Goal: Task Accomplishment & Management: Manage account settings

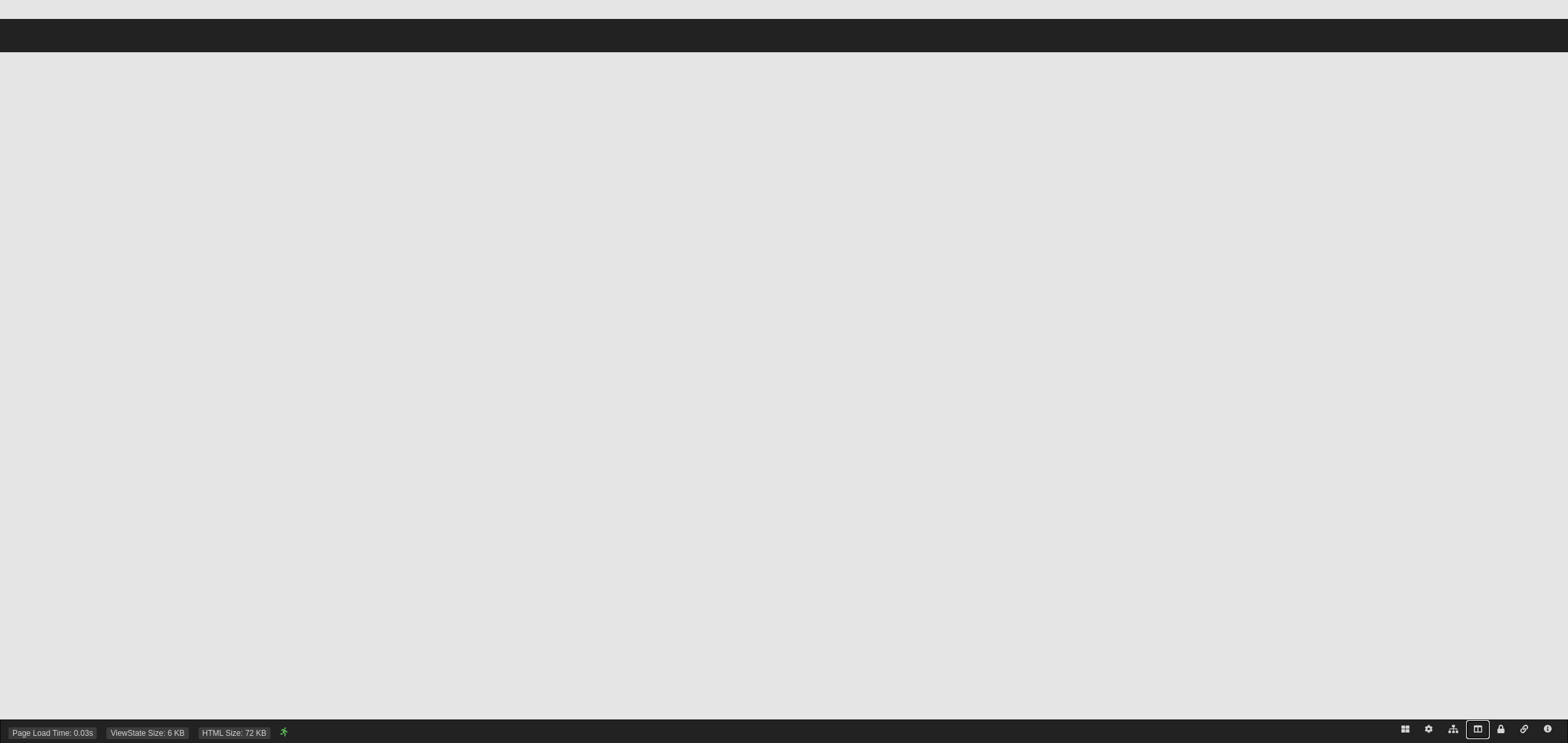
click at [1477, 732] on icon at bounding box center [1477, 729] width 8 height 8
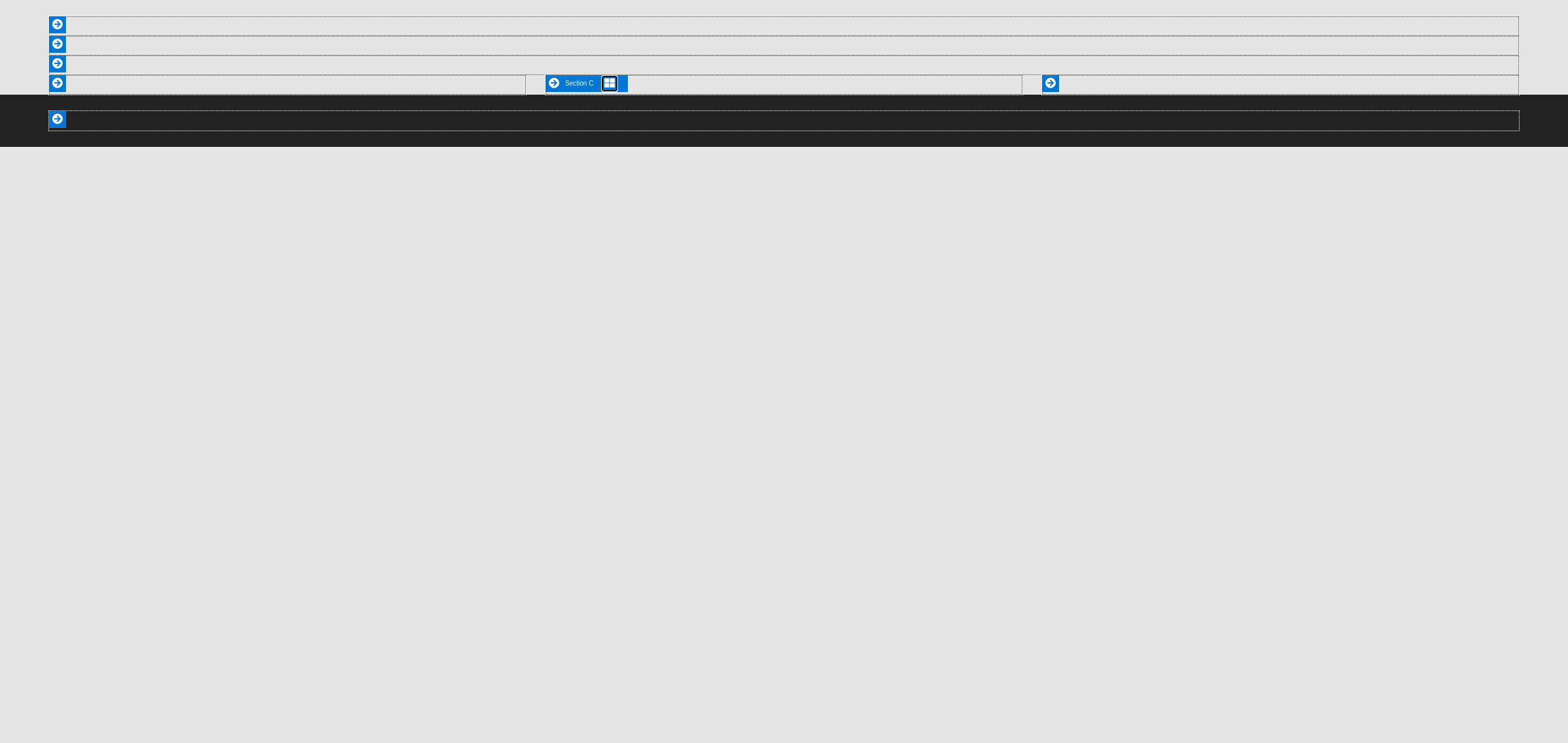
click at [612, 84] on icon at bounding box center [609, 83] width 10 height 10
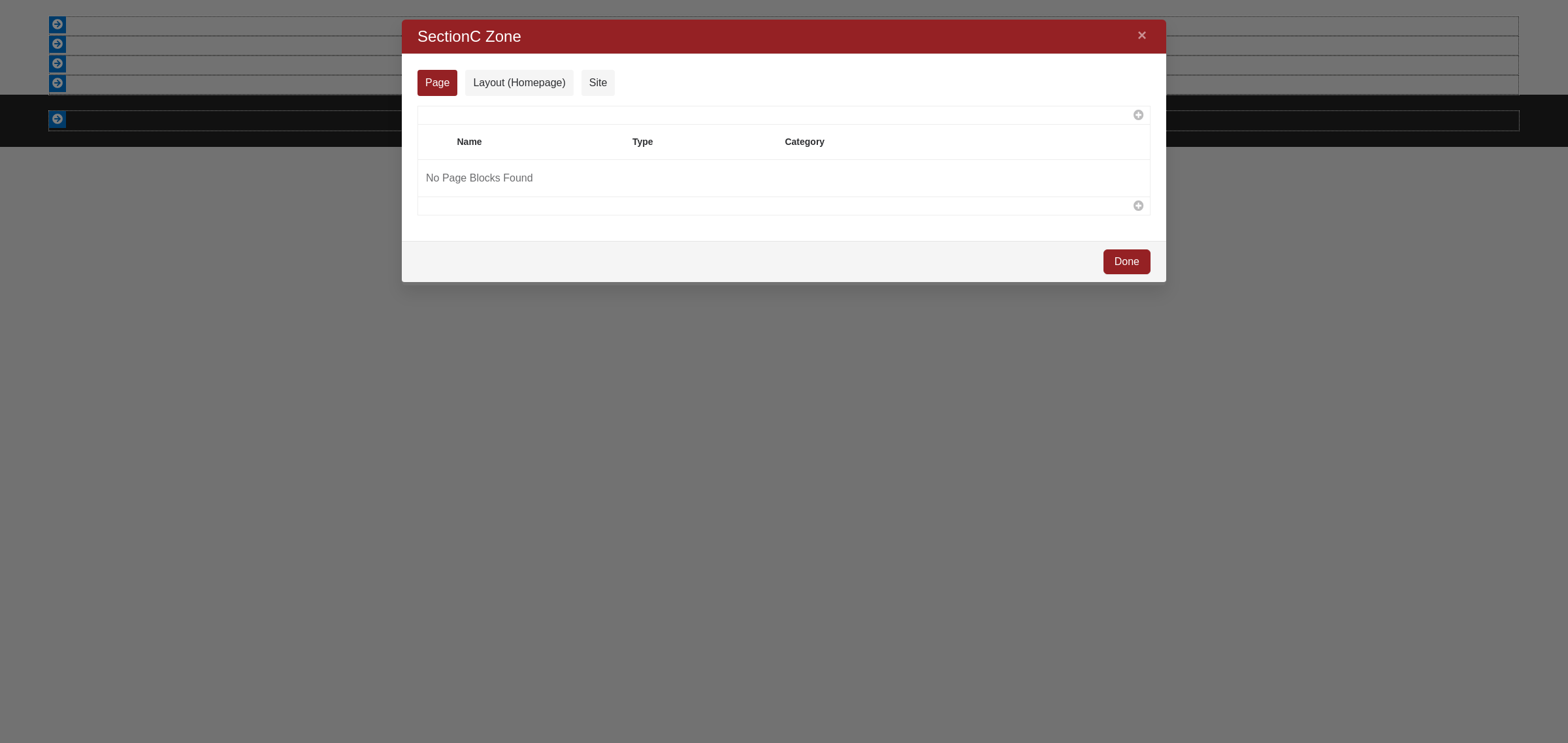
scroll to position [241, 739]
click at [1144, 41] on link "×" at bounding box center [1142, 36] width 17 height 24
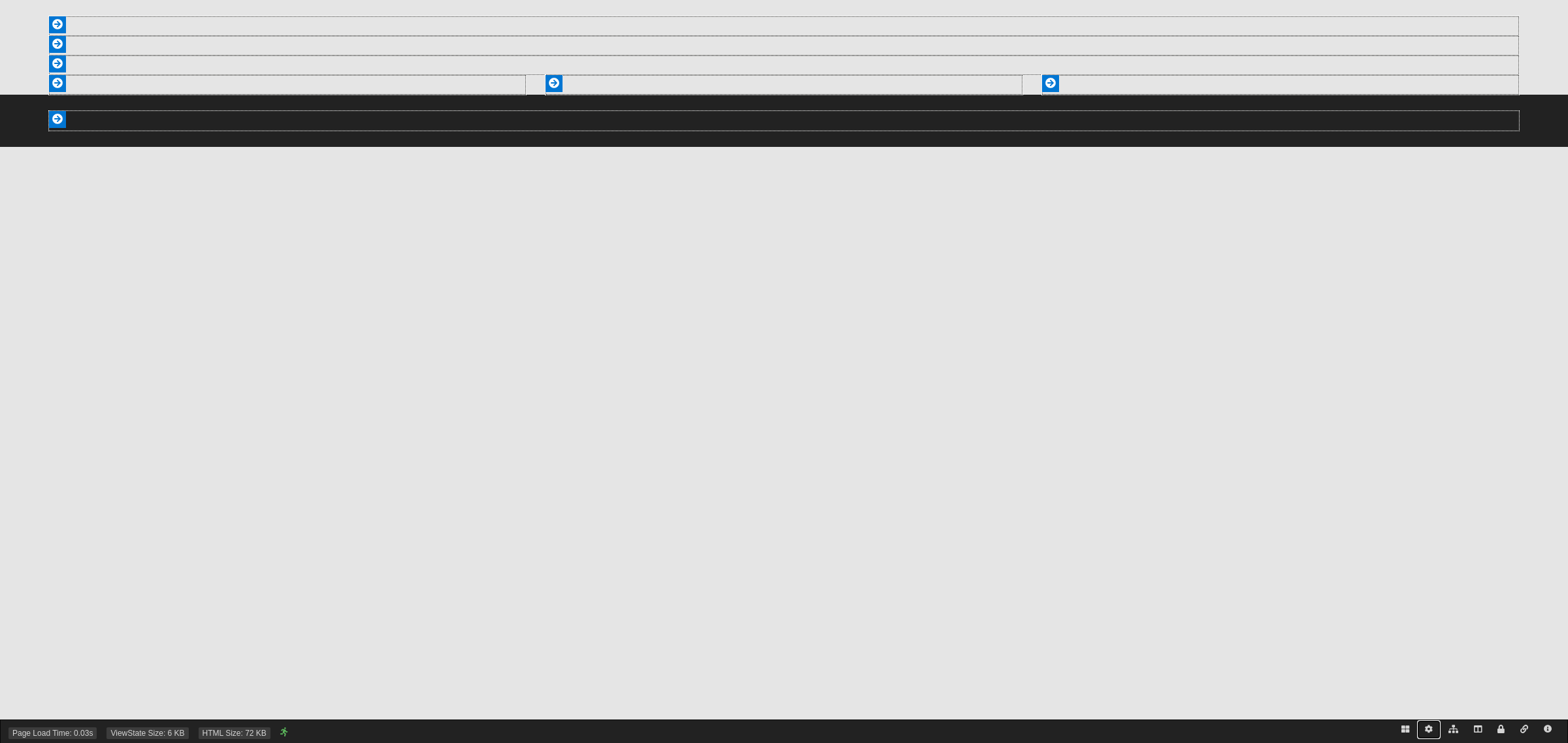
click at [1432, 732] on icon at bounding box center [1428, 729] width 8 height 8
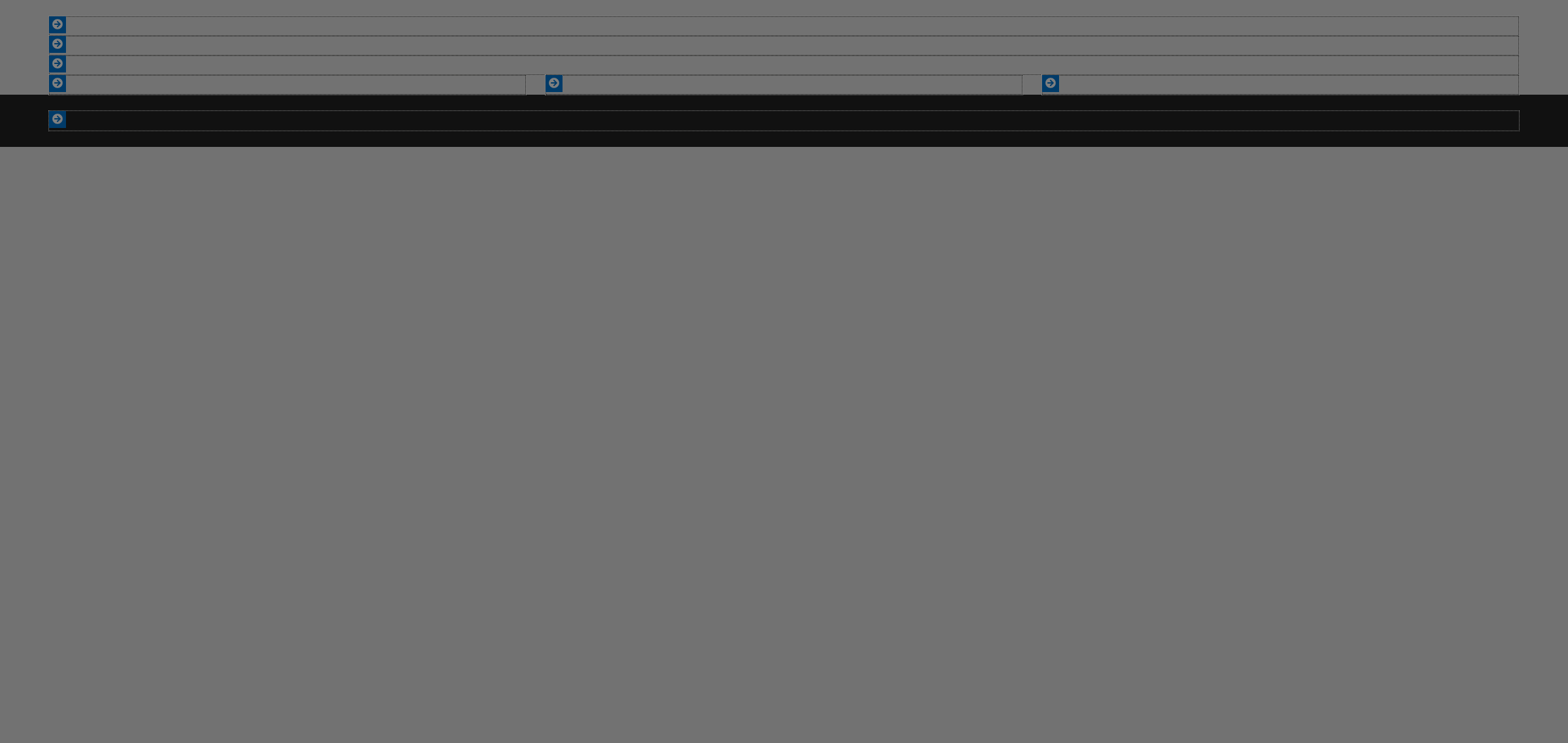
scroll to position [456, 739]
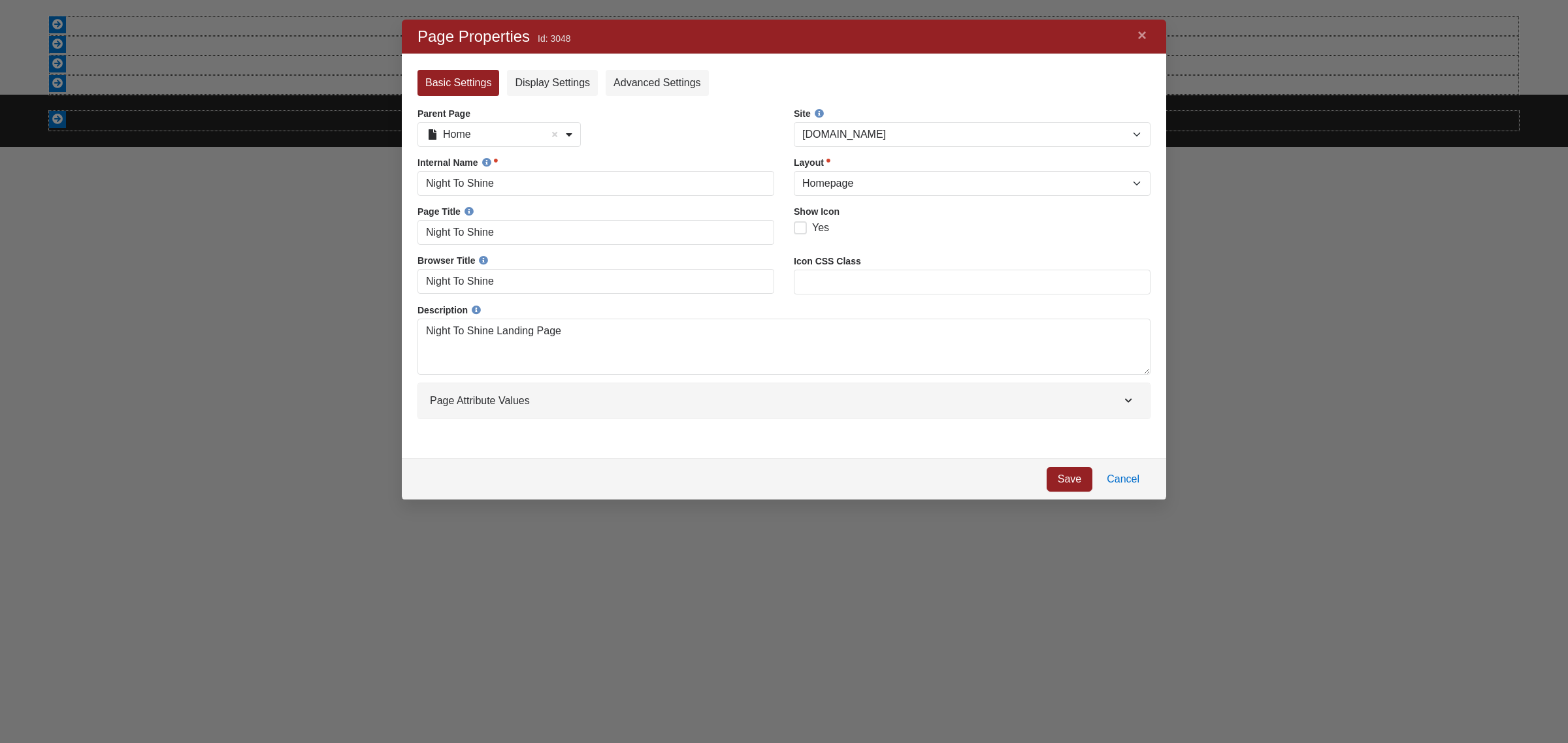
click at [862, 184] on select "Blank Dialog Error Full Width Fluid Full Width Narrow FullWidth Homepage Left S…" at bounding box center [971, 183] width 357 height 25
click at [1130, 472] on link "Cancel" at bounding box center [1123, 479] width 55 height 25
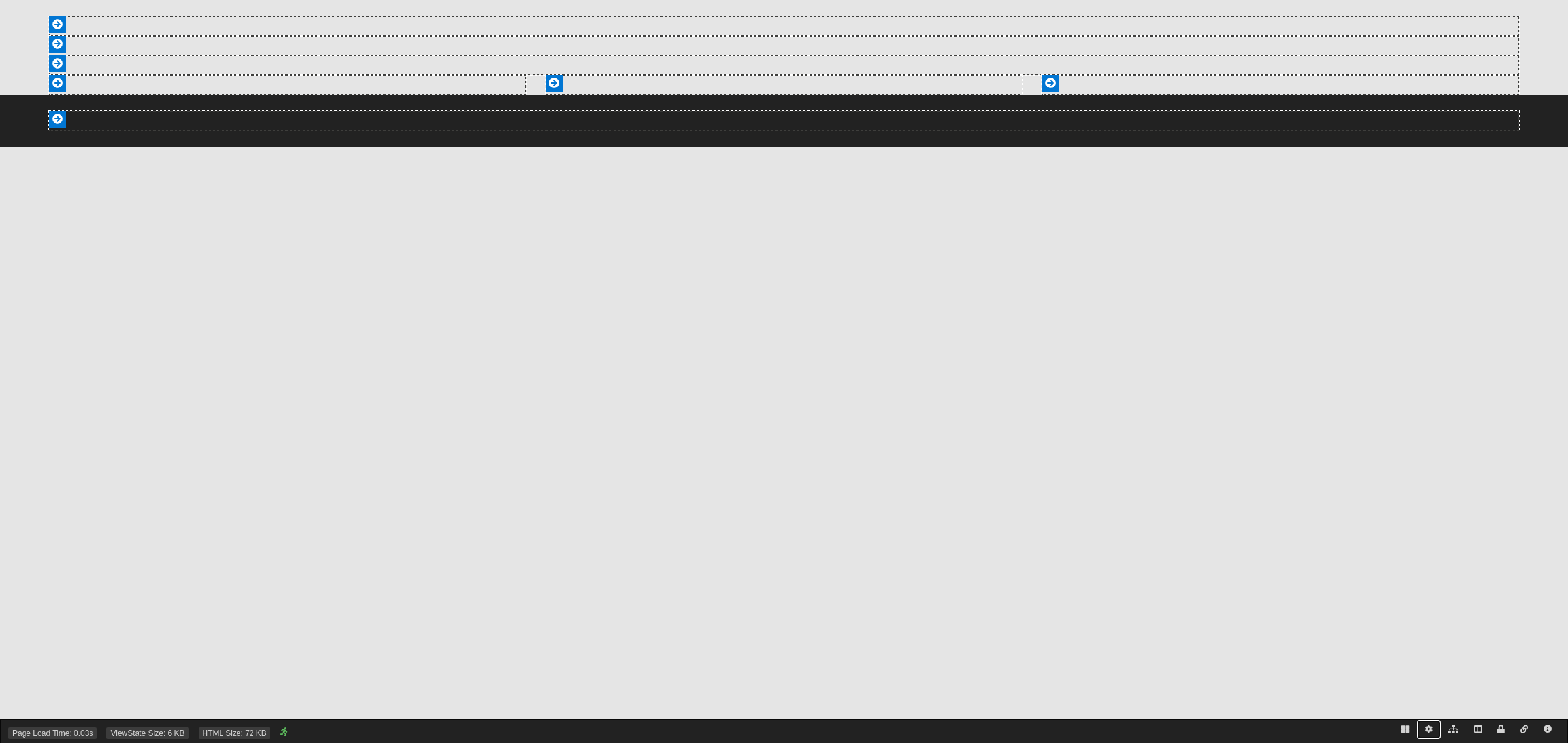
click at [1432, 727] on icon at bounding box center [1428, 729] width 8 height 8
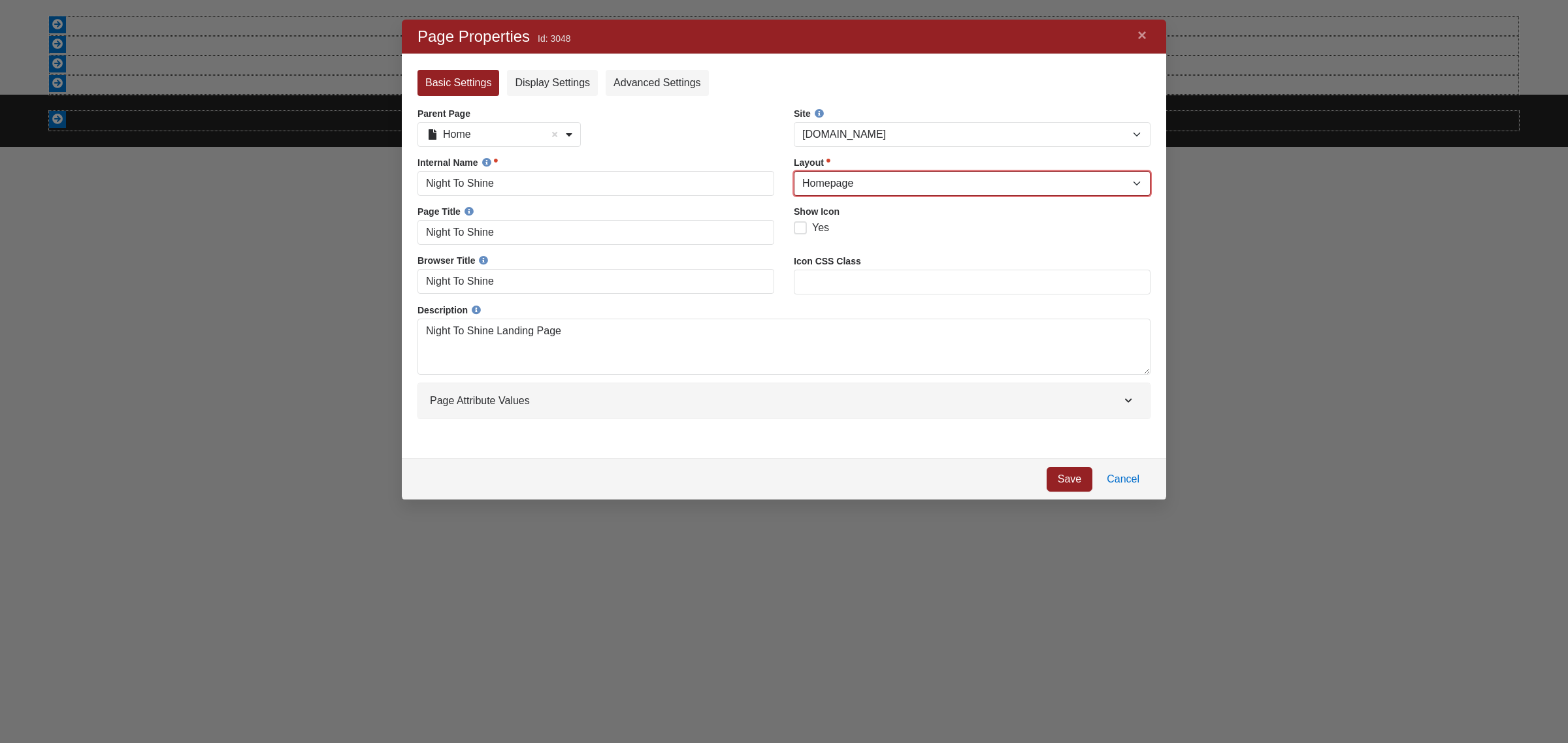
click at [848, 190] on select "Blank Dialog Error Full Width Fluid Full Width Narrow FullWidth Homepage Left S…" at bounding box center [971, 183] width 357 height 25
select select "78"
click at [793, 171] on select "Blank Dialog Error Full Width Fluid Full Width Narrow FullWidth Homepage Left S…" at bounding box center [971, 183] width 357 height 25
click at [1065, 475] on link "Save" at bounding box center [1070, 479] width 46 height 25
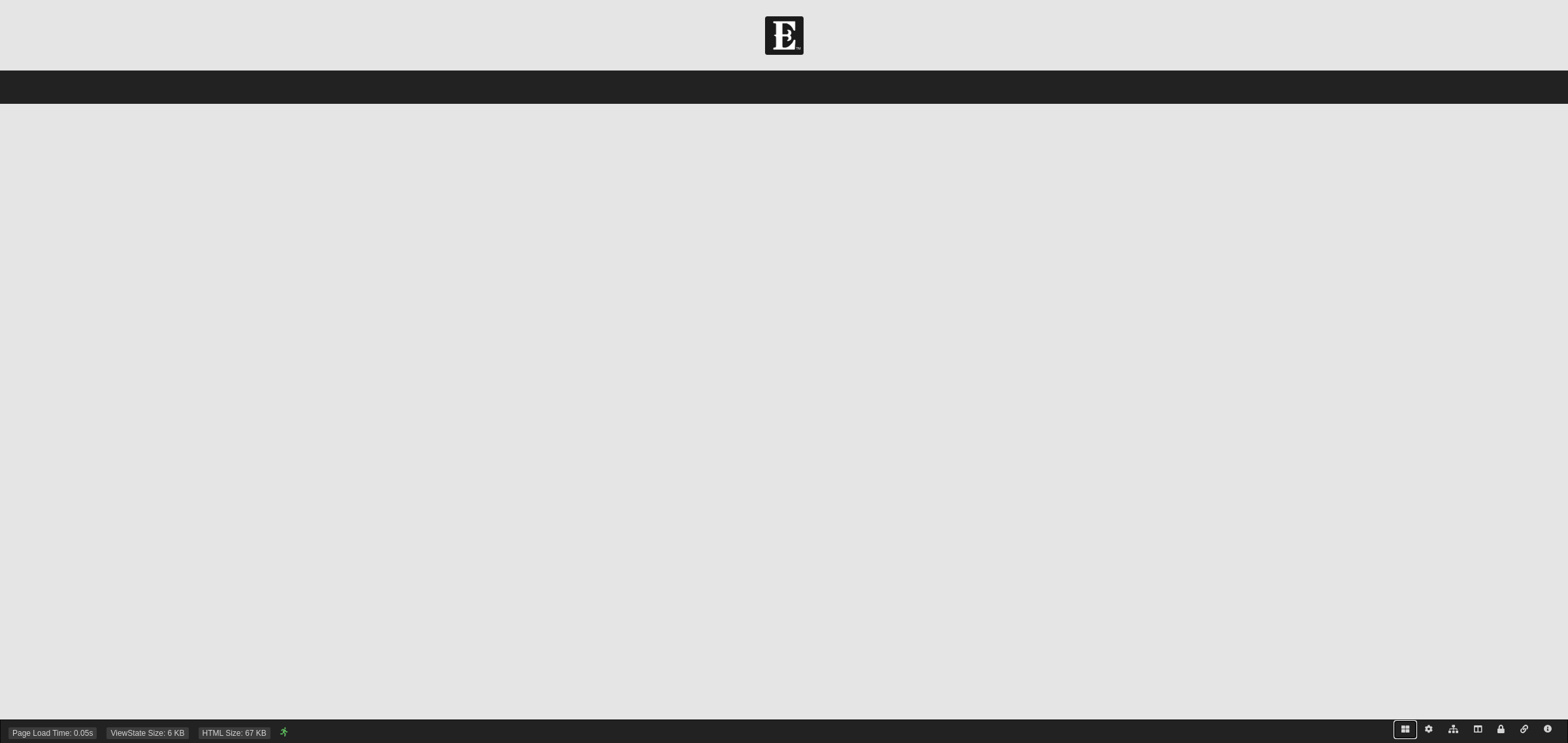
click at [1404, 731] on icon at bounding box center [1404, 729] width 8 height 8
click at [1404, 727] on icon at bounding box center [1404, 729] width 8 height 8
click at [1480, 728] on icon at bounding box center [1477, 729] width 8 height 8
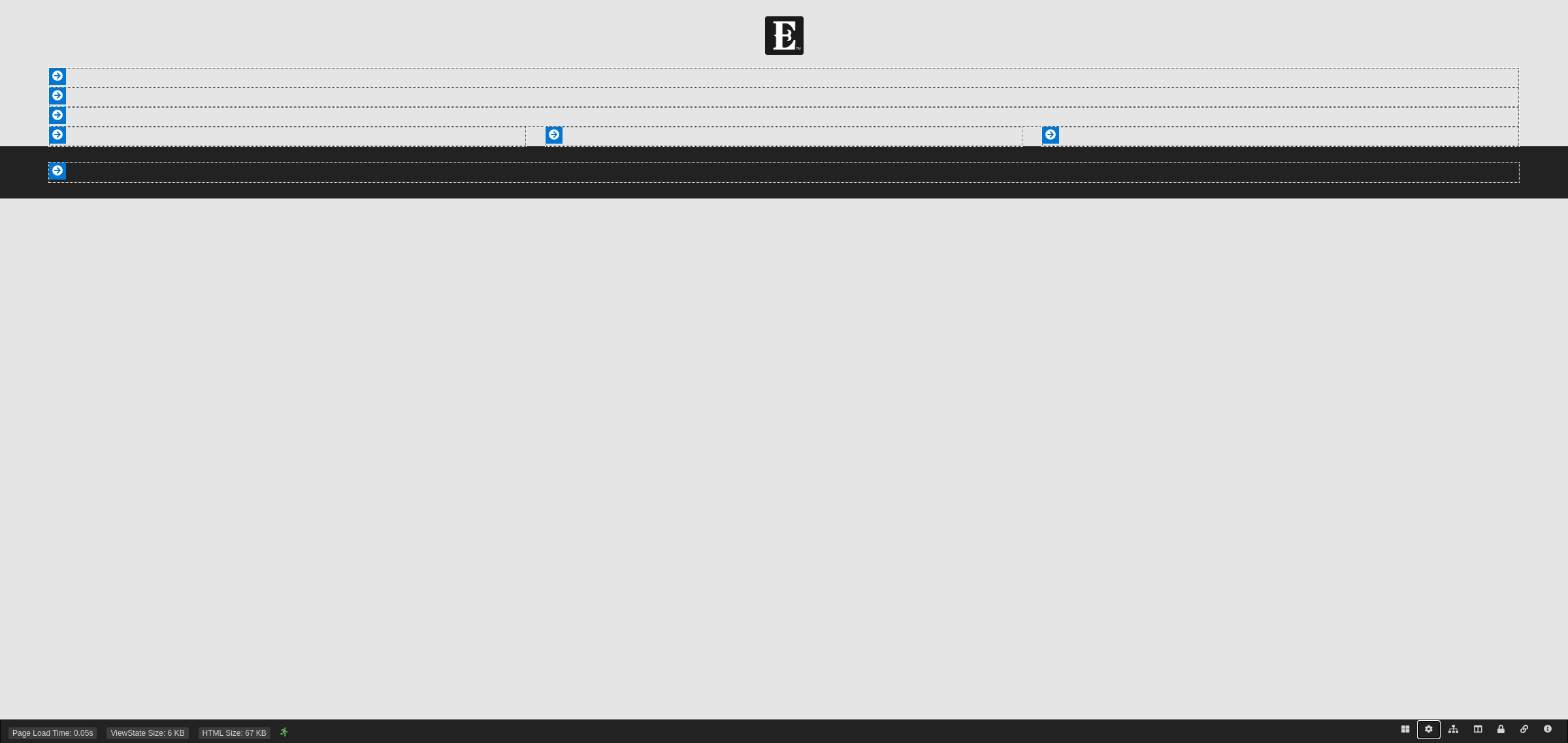
click at [1427, 728] on icon at bounding box center [1428, 729] width 8 height 8
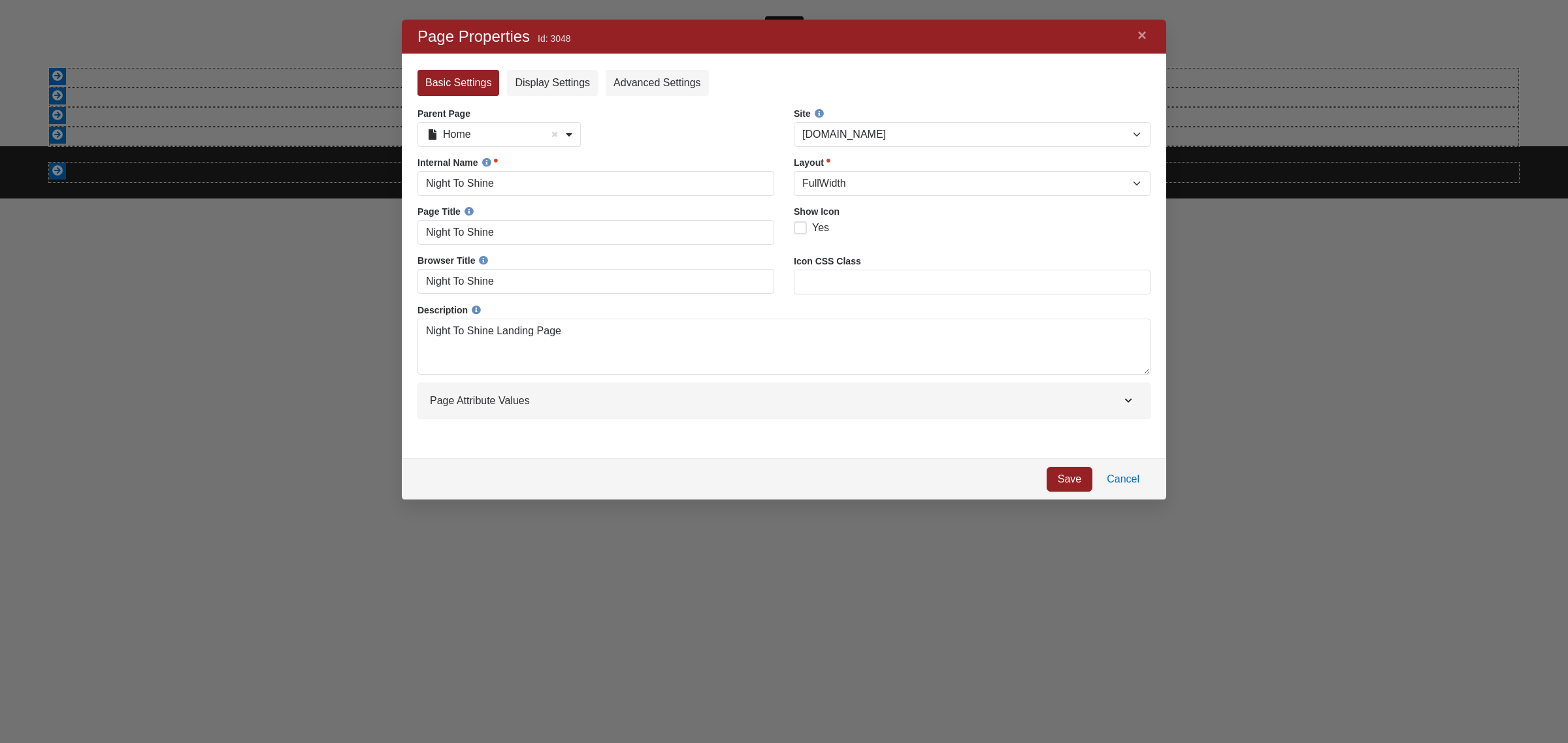
scroll to position [456, 739]
click at [810, 186] on select "Blank Dialog Error Full Width Fluid Full Width Narrow FullWidth Homepage Left S…" at bounding box center [971, 183] width 357 height 25
click at [814, 180] on select "Blank Dialog Error Full Width Fluid Full Width Narrow FullWidth Homepage Left S…" at bounding box center [971, 183] width 357 height 25
click at [1133, 480] on link "Cancel" at bounding box center [1123, 479] width 55 height 25
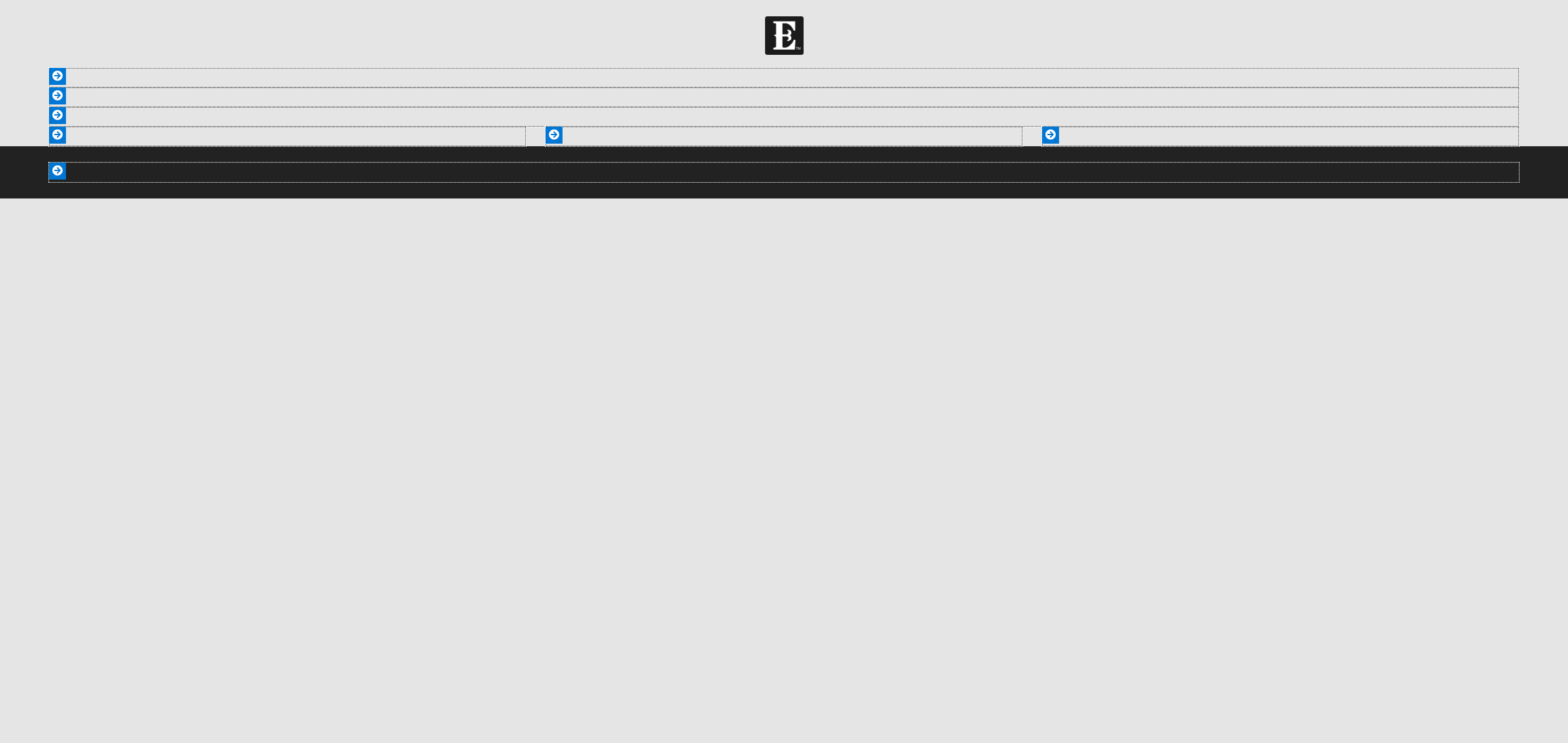
click at [971, 198] on html "Header Login Login Status Hello 9Embers My Account Log Out Navigation Night To …" at bounding box center [784, 99] width 1568 height 198
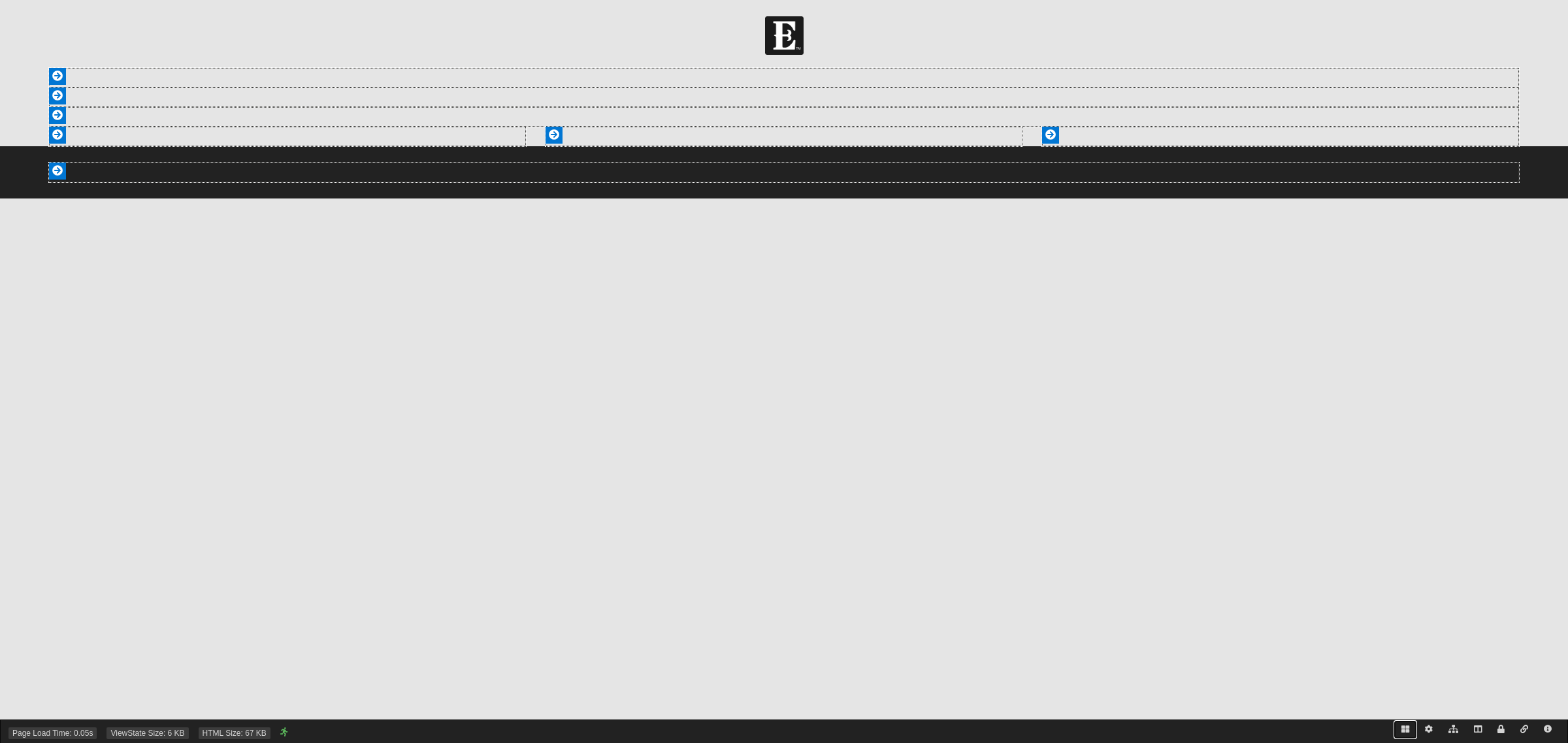
click at [1404, 729] on icon at bounding box center [1404, 729] width 8 height 8
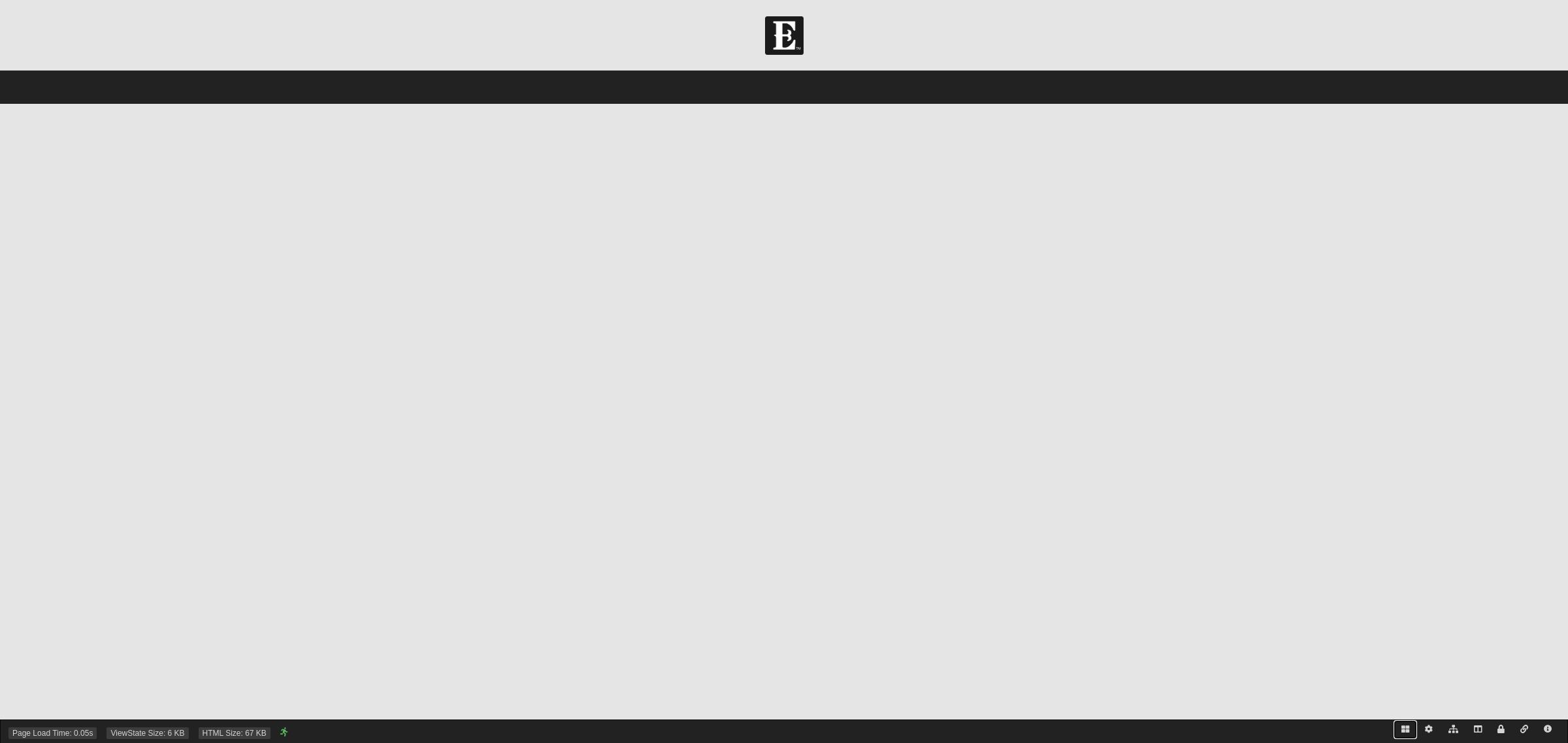
click at [1406, 731] on icon at bounding box center [1404, 729] width 8 height 8
click at [1404, 729] on icon at bounding box center [1404, 729] width 8 height 8
click at [1476, 726] on icon at bounding box center [1477, 729] width 8 height 8
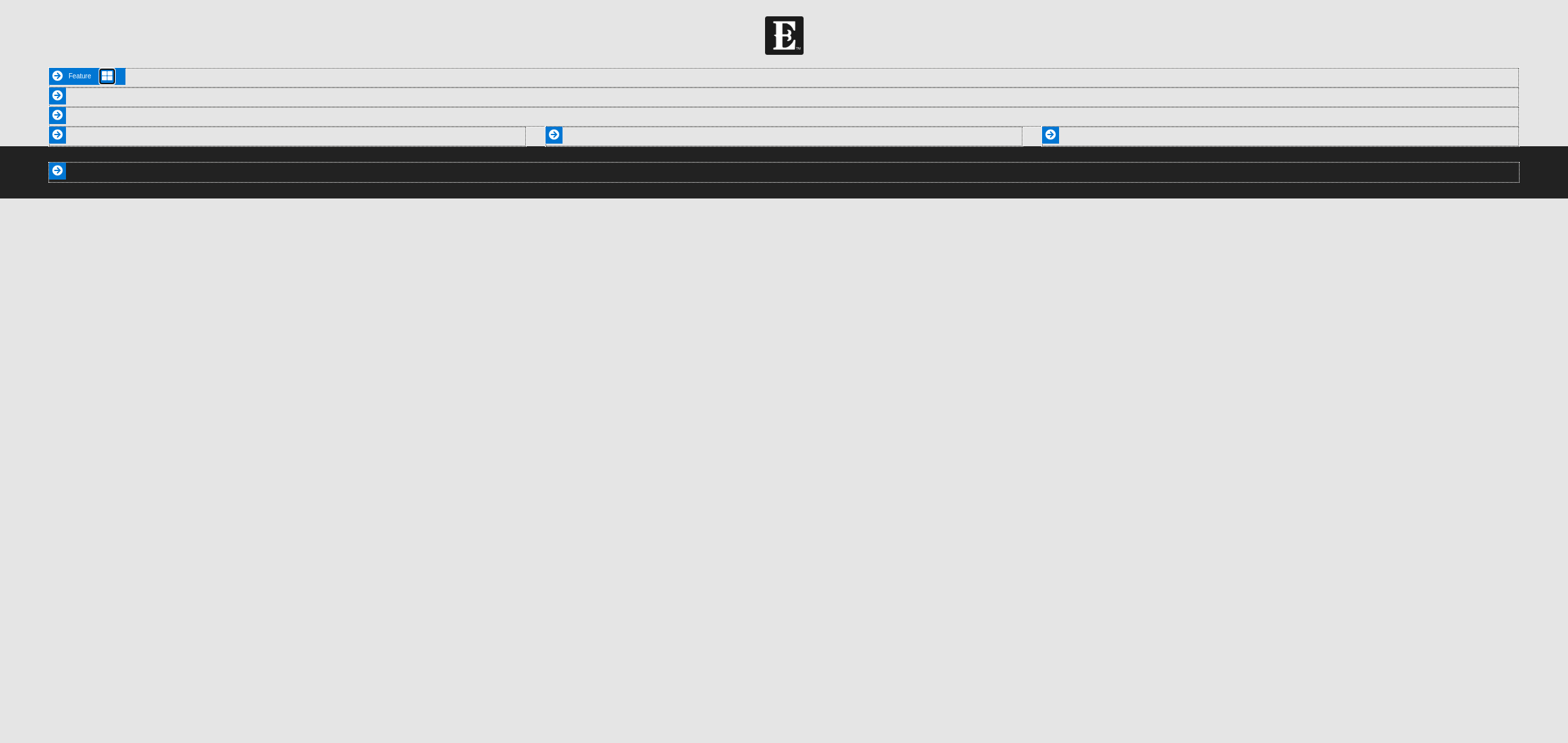
click at [109, 73] on icon at bounding box center [107, 75] width 10 height 10
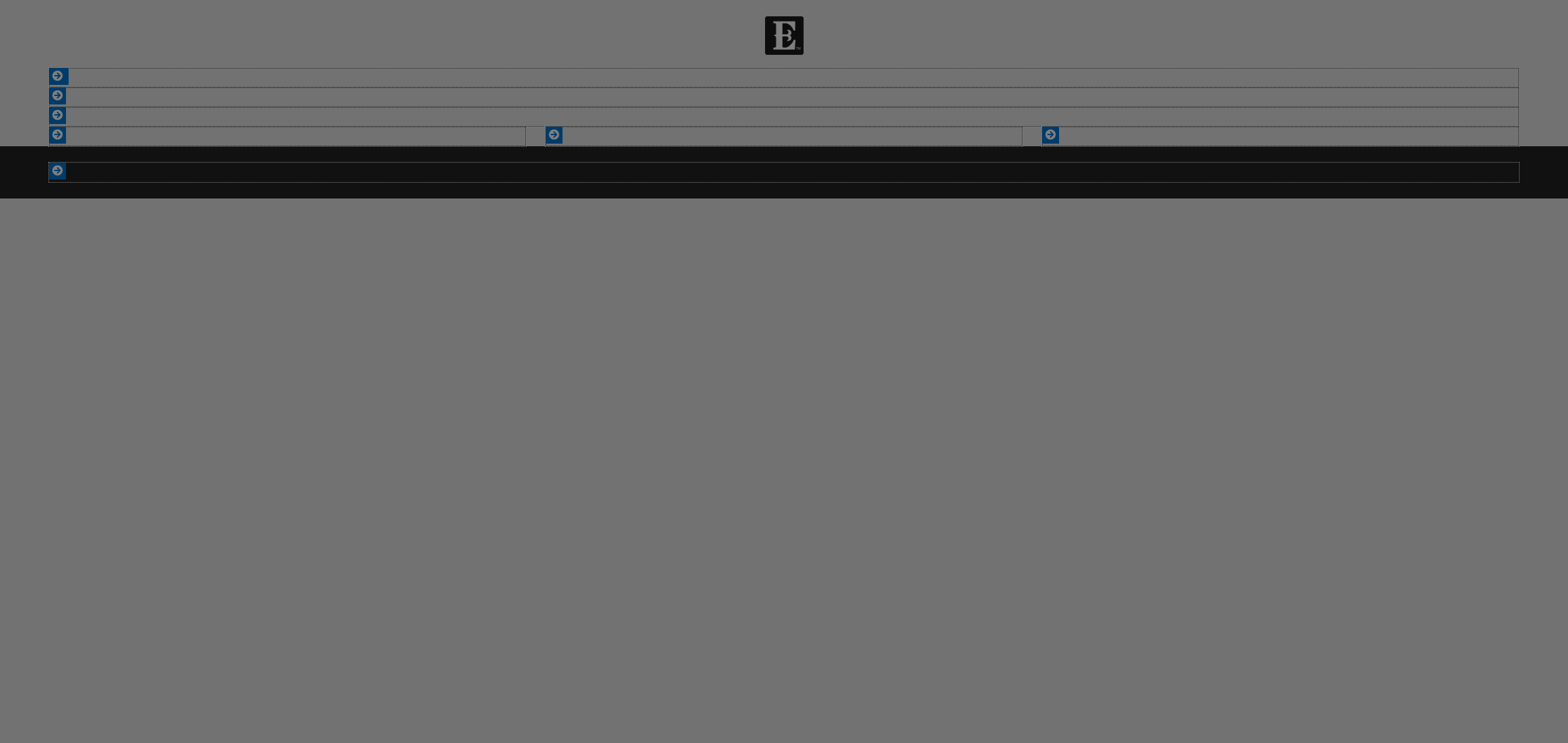
scroll to position [241, 739]
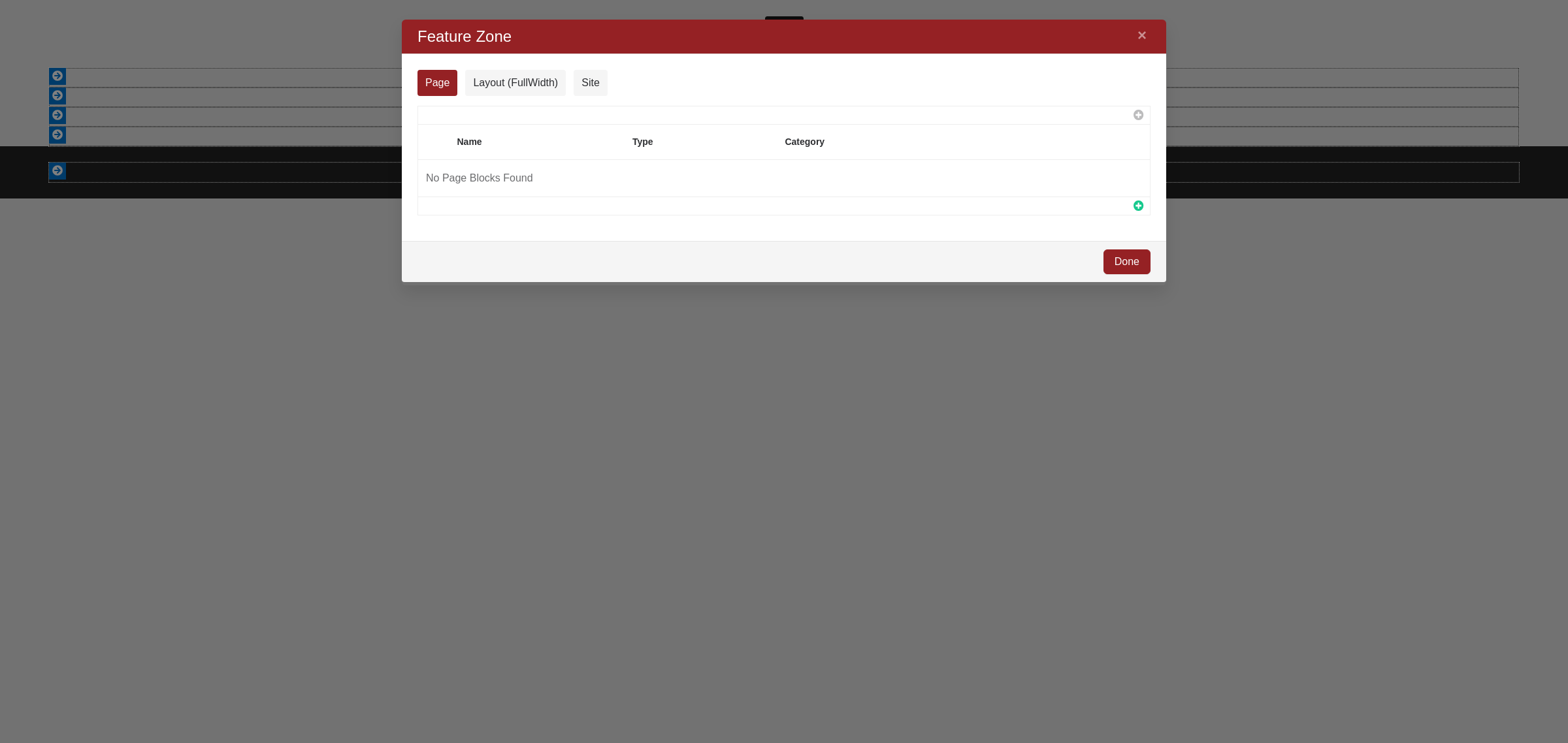
click at [1137, 203] on icon at bounding box center [1138, 206] width 13 height 10
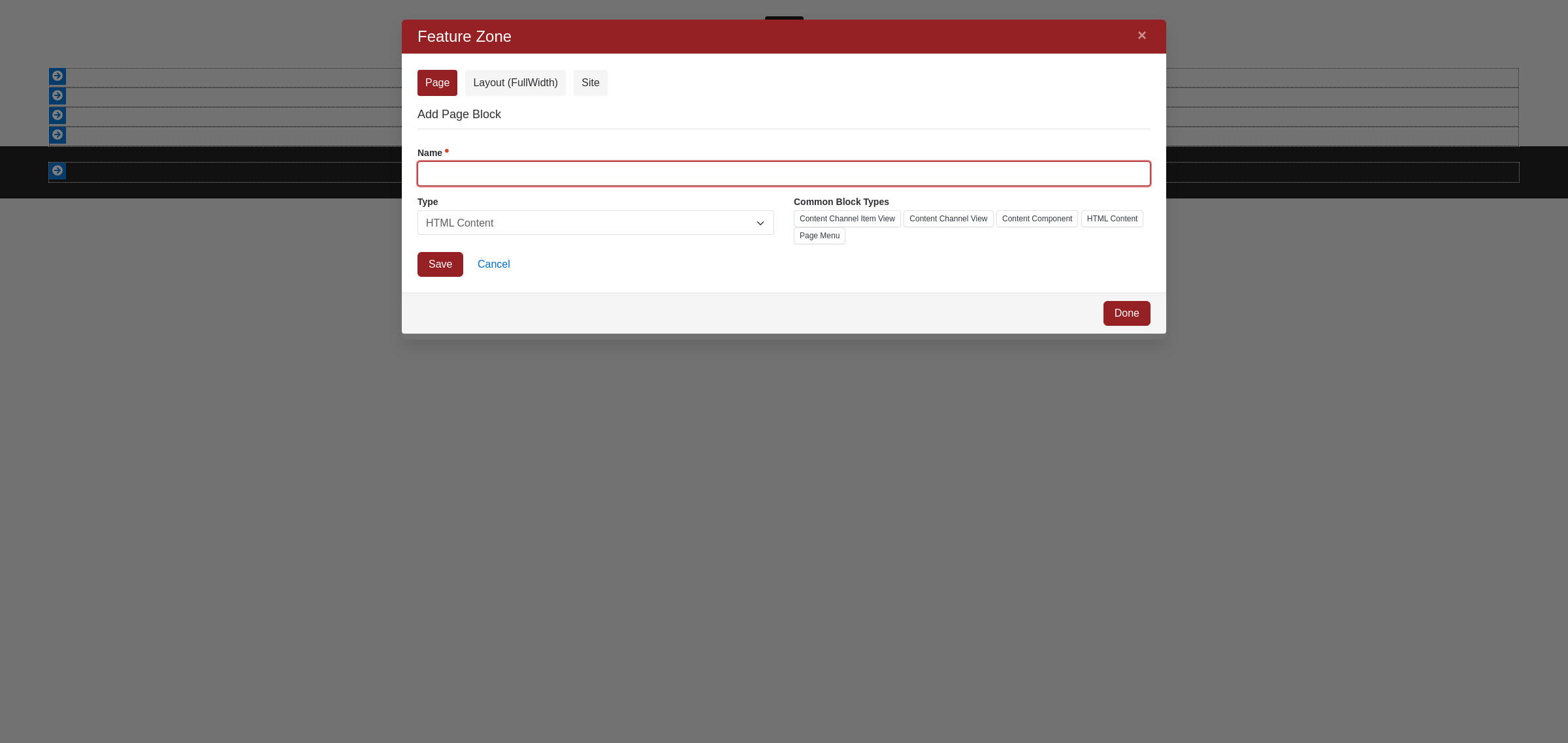
click at [494, 178] on input "Name" at bounding box center [784, 173] width 733 height 25
type input "Night To Shine Logo"
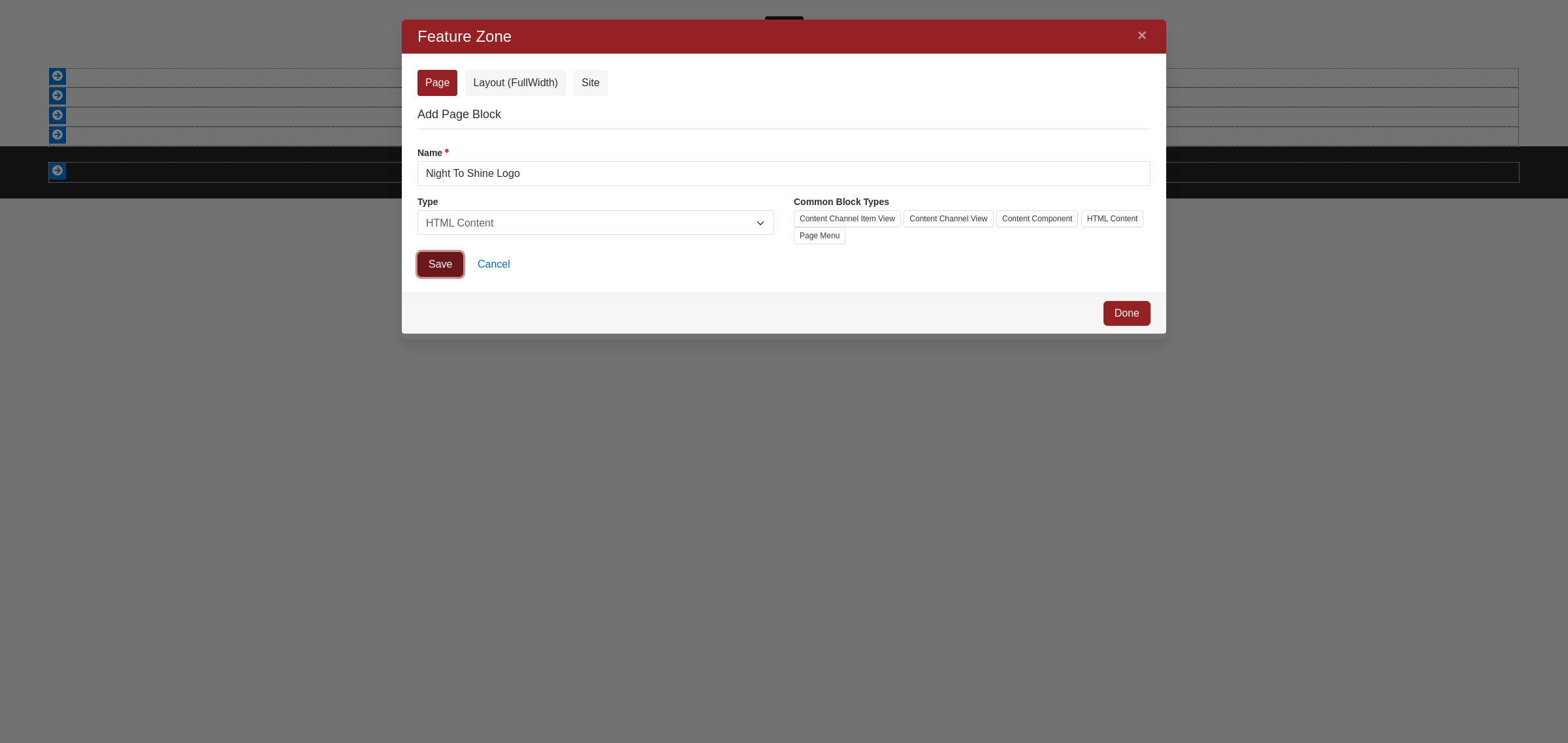
click at [440, 269] on link "Save" at bounding box center [441, 264] width 46 height 25
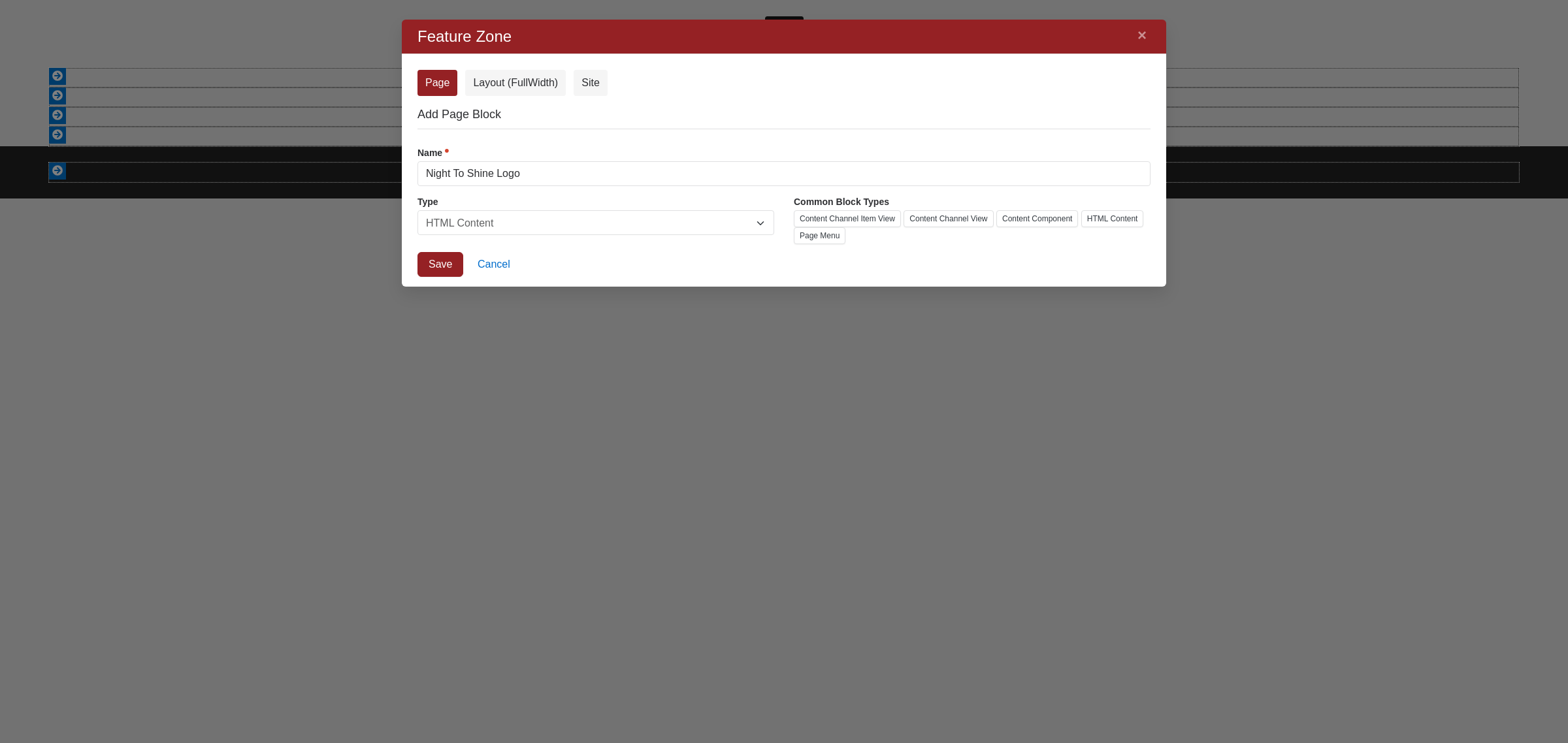
scroll to position [19, 19]
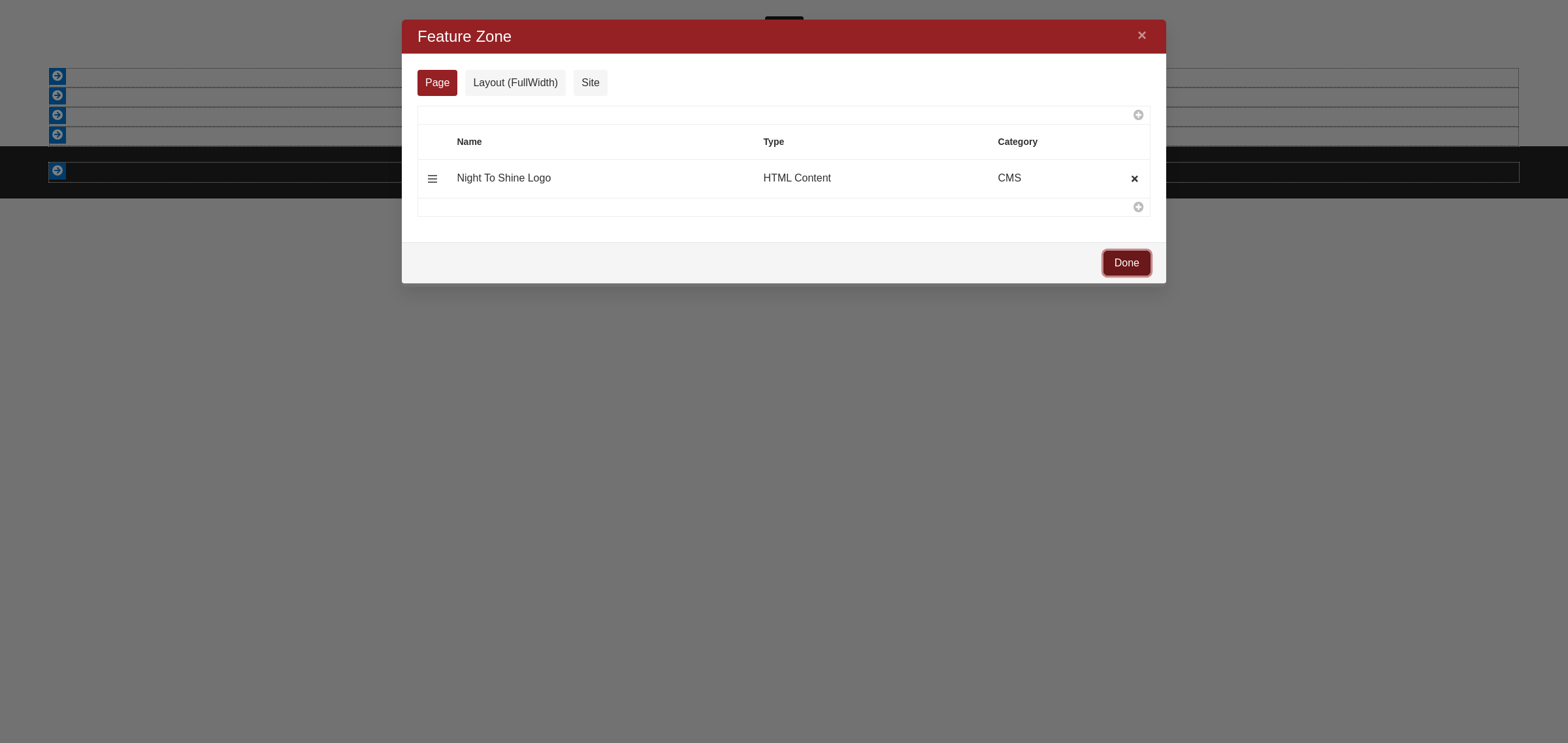
click at [1113, 266] on link "Done" at bounding box center [1126, 263] width 47 height 25
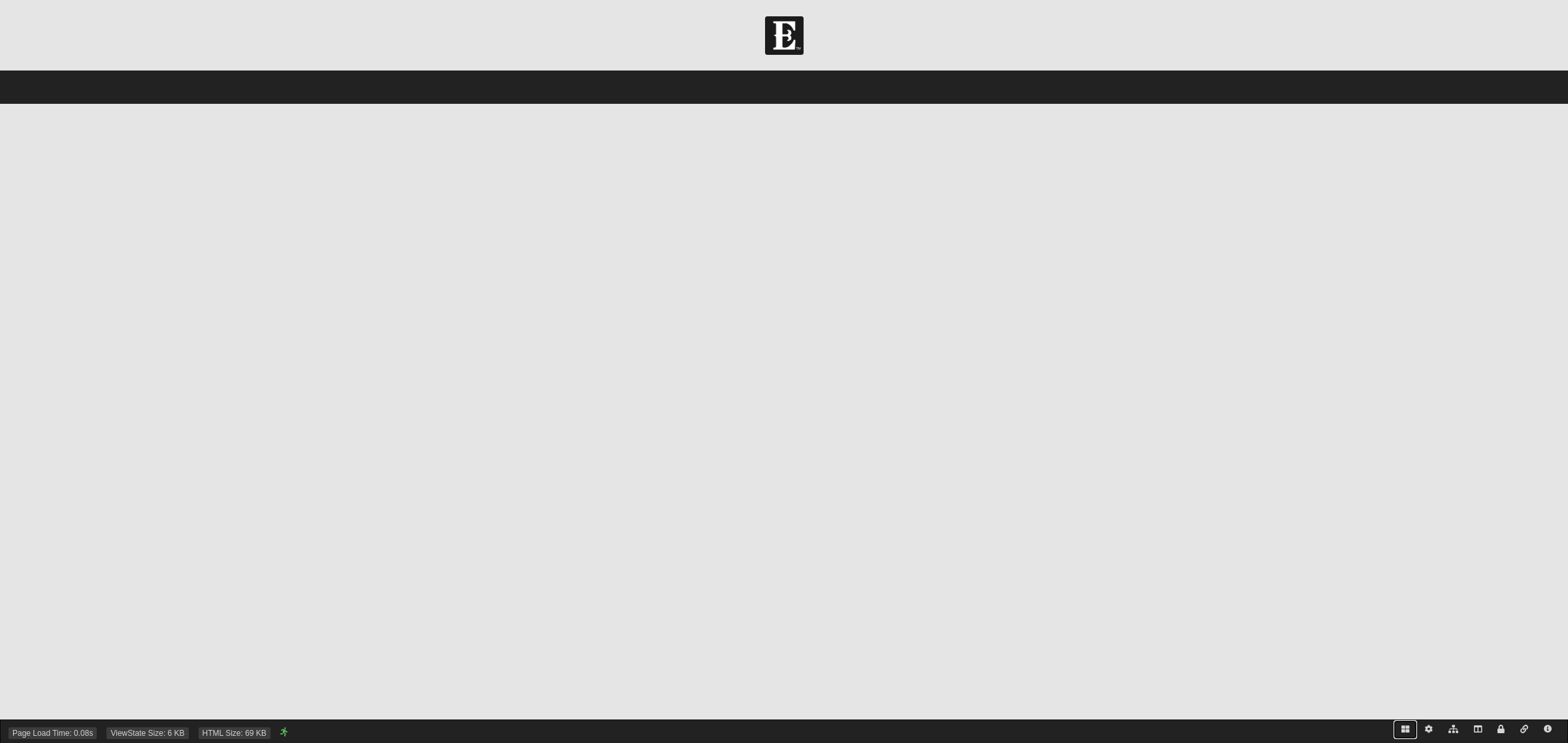
click at [1404, 729] on icon at bounding box center [1404, 729] width 8 height 8
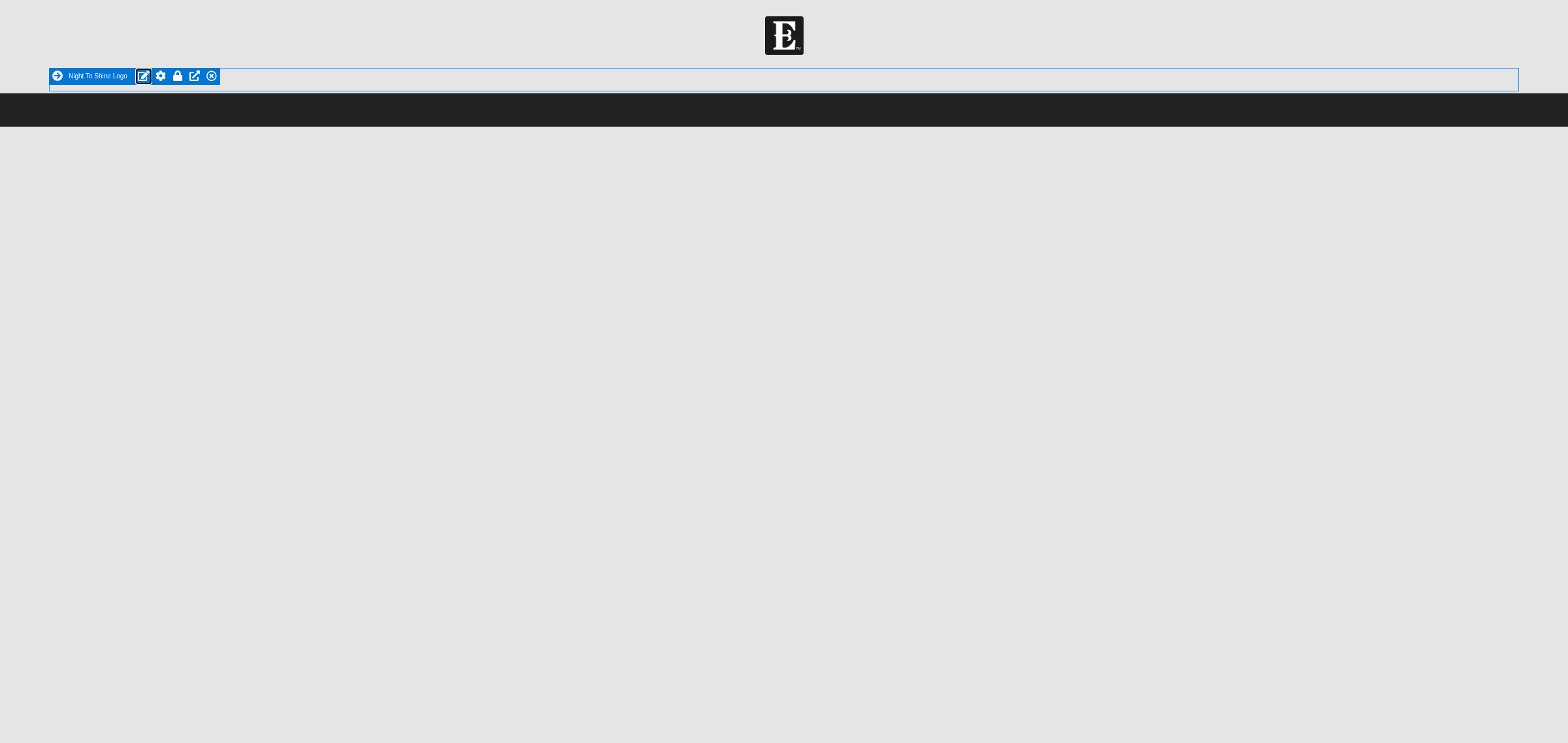
click at [142, 69] on link at bounding box center [144, 76] width 17 height 17
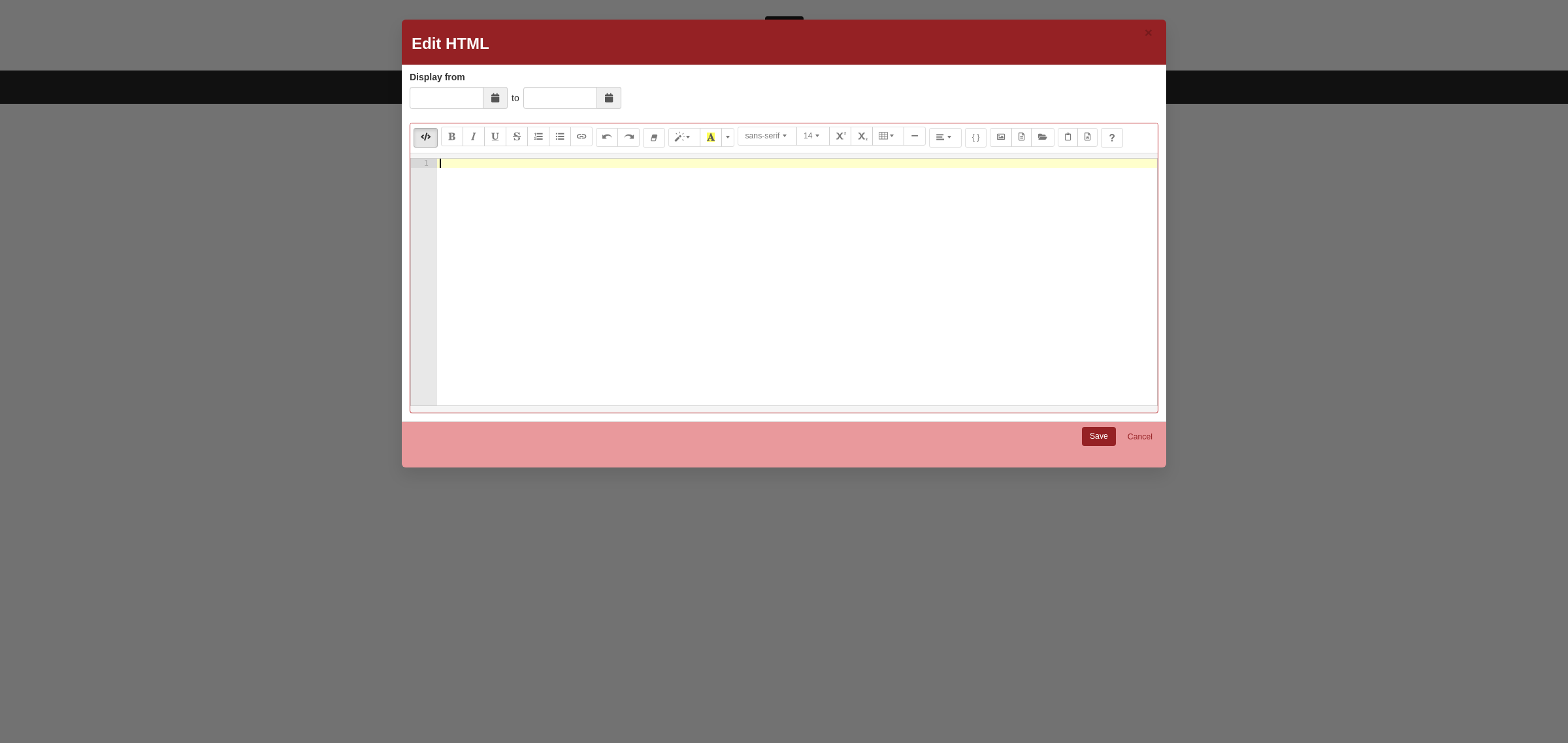
click at [627, 248] on div at bounding box center [797, 291] width 720 height 265
click at [599, 241] on div "< img" at bounding box center [797, 291] width 720 height 265
type textarea "<img"
click at [557, 208] on div "< img" at bounding box center [797, 291] width 720 height 265
paste textarea "https://internal.coe22.com/api/FileBrowser/GetFileThumbnail?relativeFilePath=%7…"
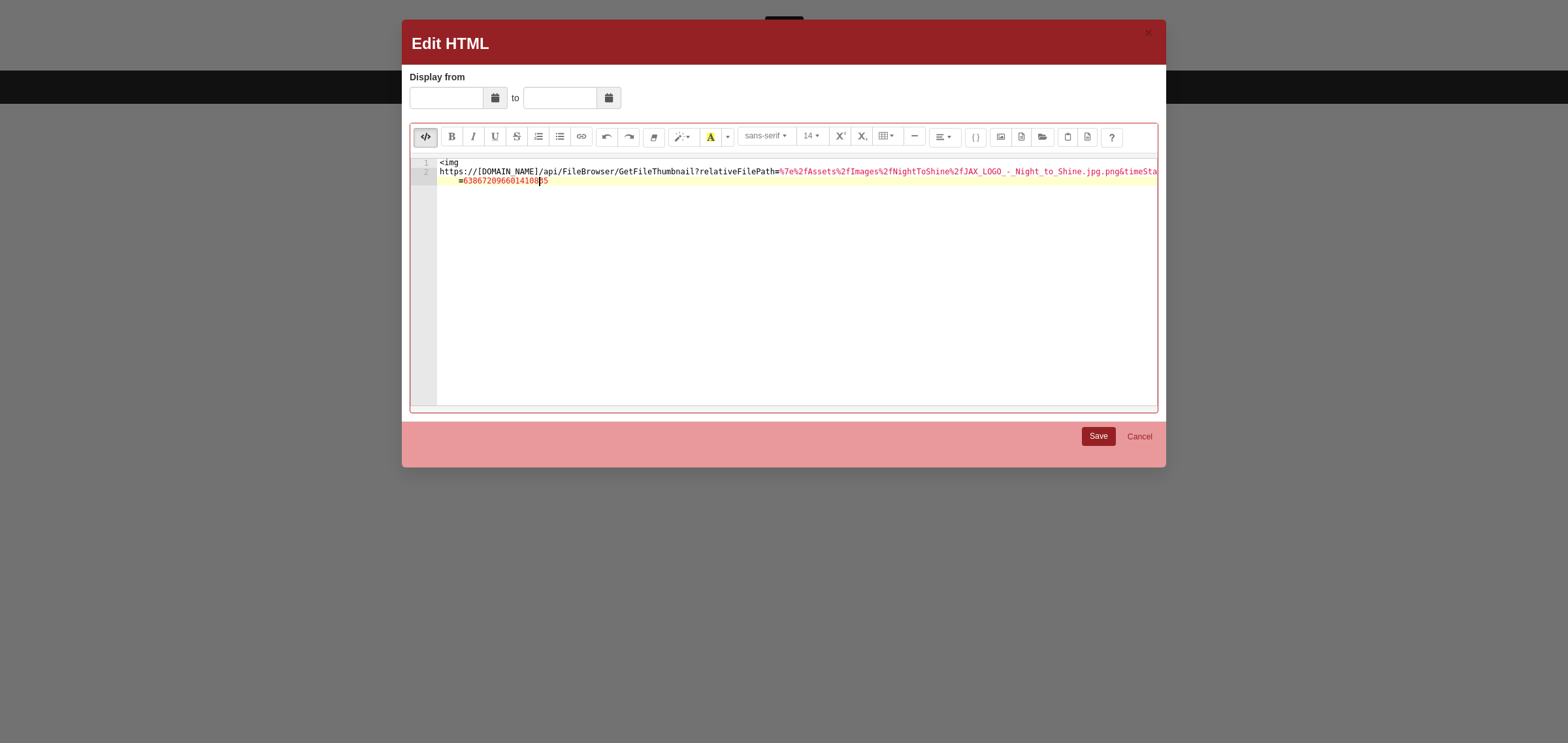
drag, startPoint x: 939, startPoint y: 172, endPoint x: 954, endPoint y: 183, distance: 18.6
click at [939, 173] on div "< img https: // internal.coe22.com / api / FileBrowser / GetFileThumbnail ? rel…" at bounding box center [797, 295] width 720 height 274
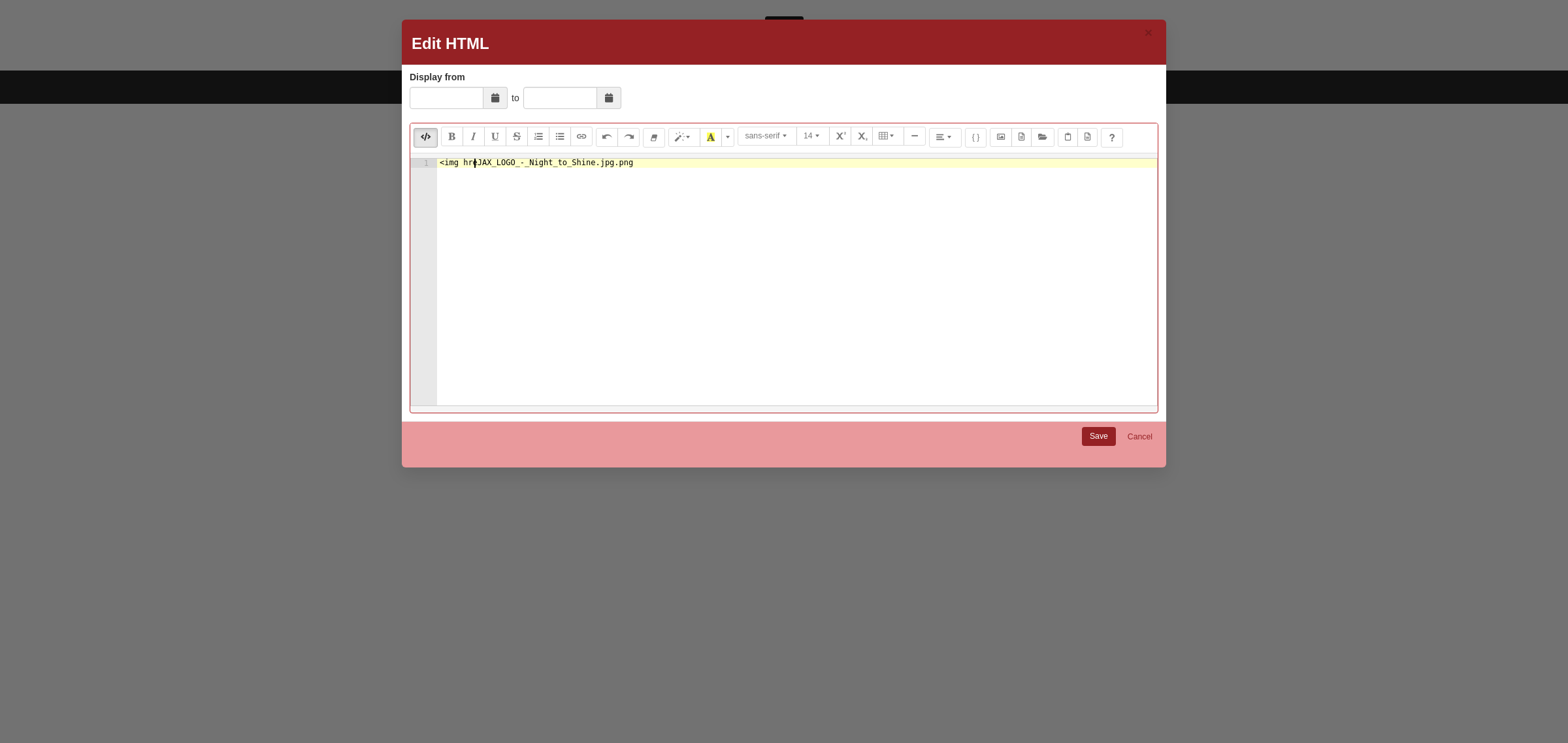
scroll to position [0, 3]
click at [470, 164] on div "< img href = JAX_LOGO_-_Night_to_Shine.jpg.png" at bounding box center [797, 291] width 720 height 265
type textarea "<img src="/Assets/Images/NightToShine/JAX_LOGO_-_Night_to_Shine.jpg.png">"
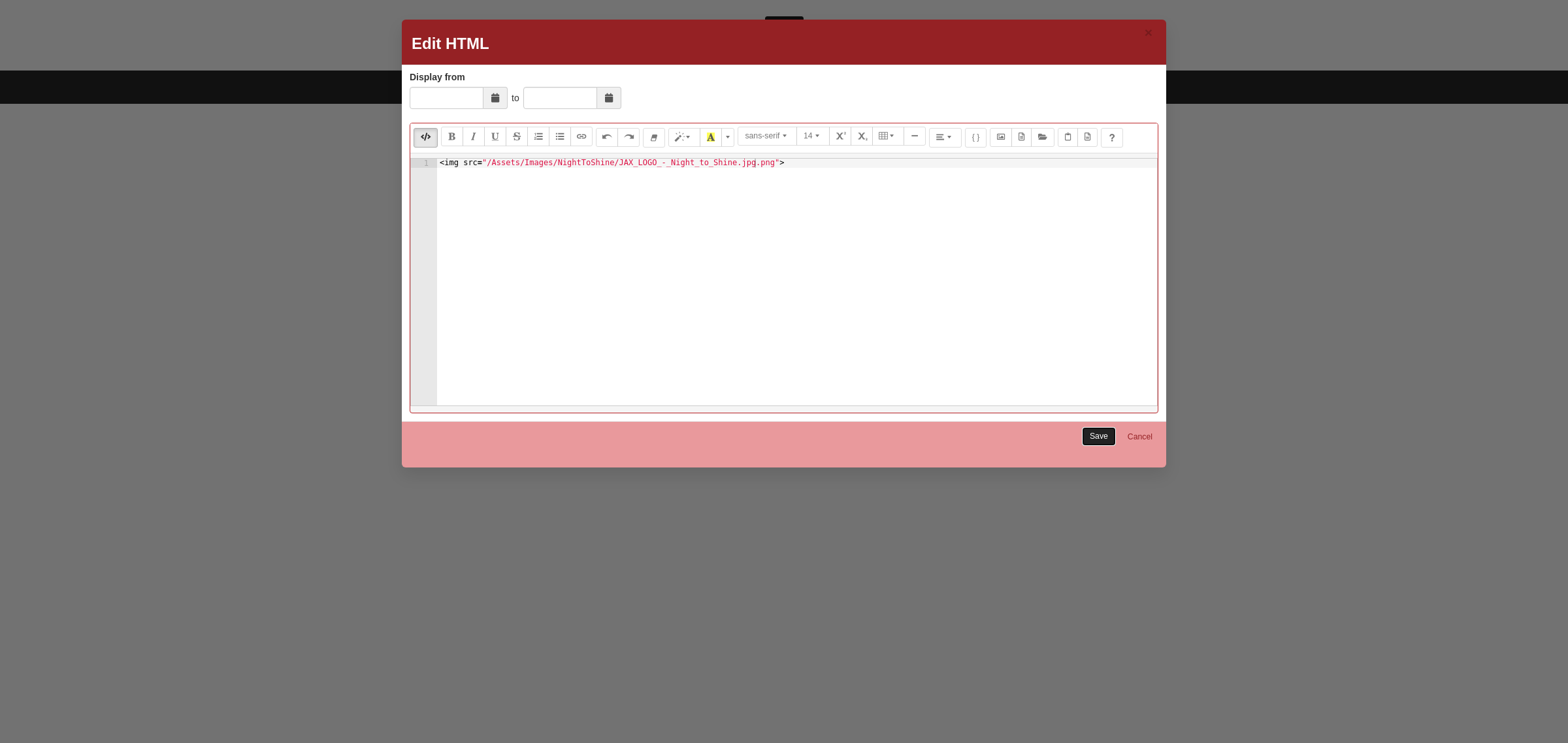
click at [1102, 440] on link "Save" at bounding box center [1098, 436] width 34 height 19
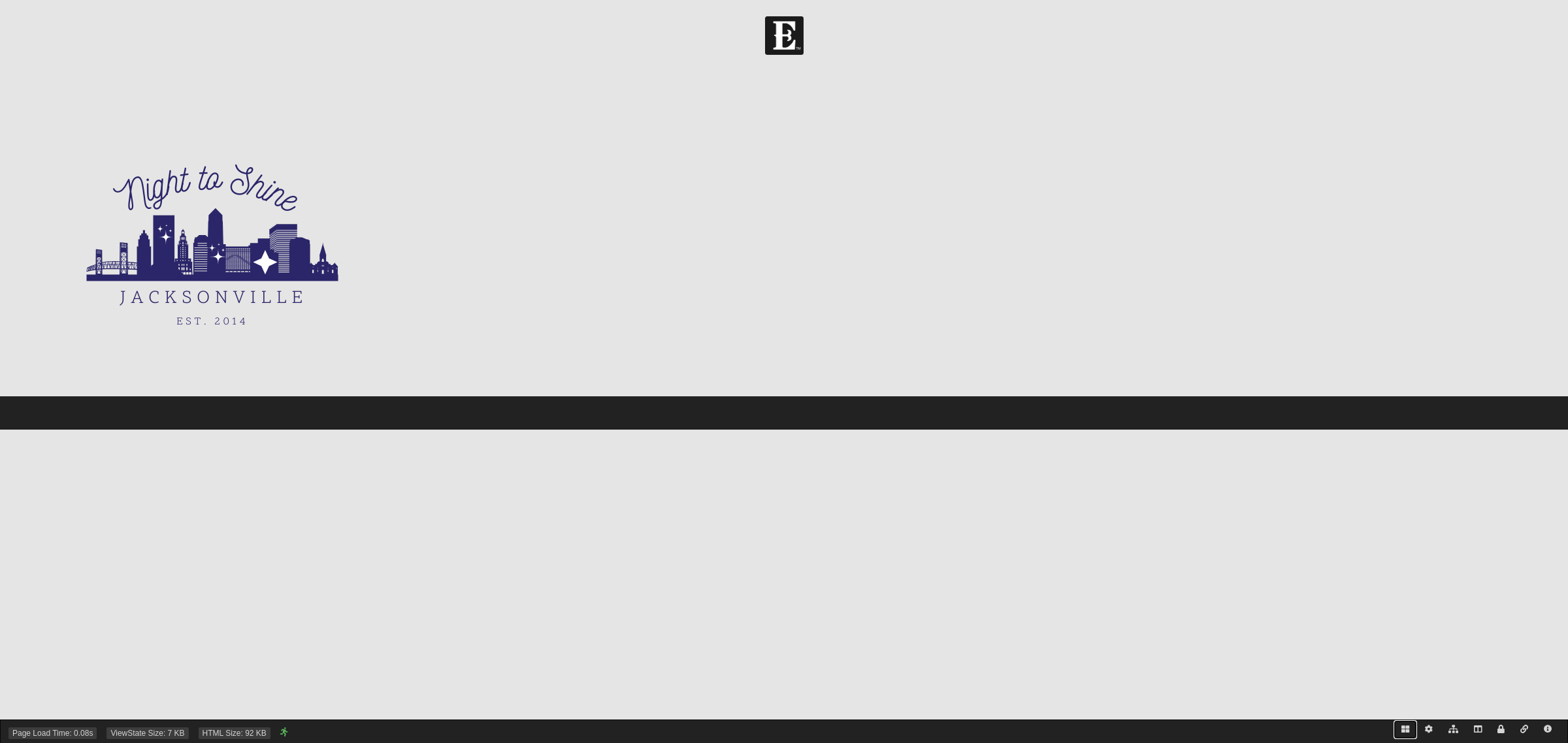
click at [1406, 732] on icon at bounding box center [1404, 729] width 8 height 8
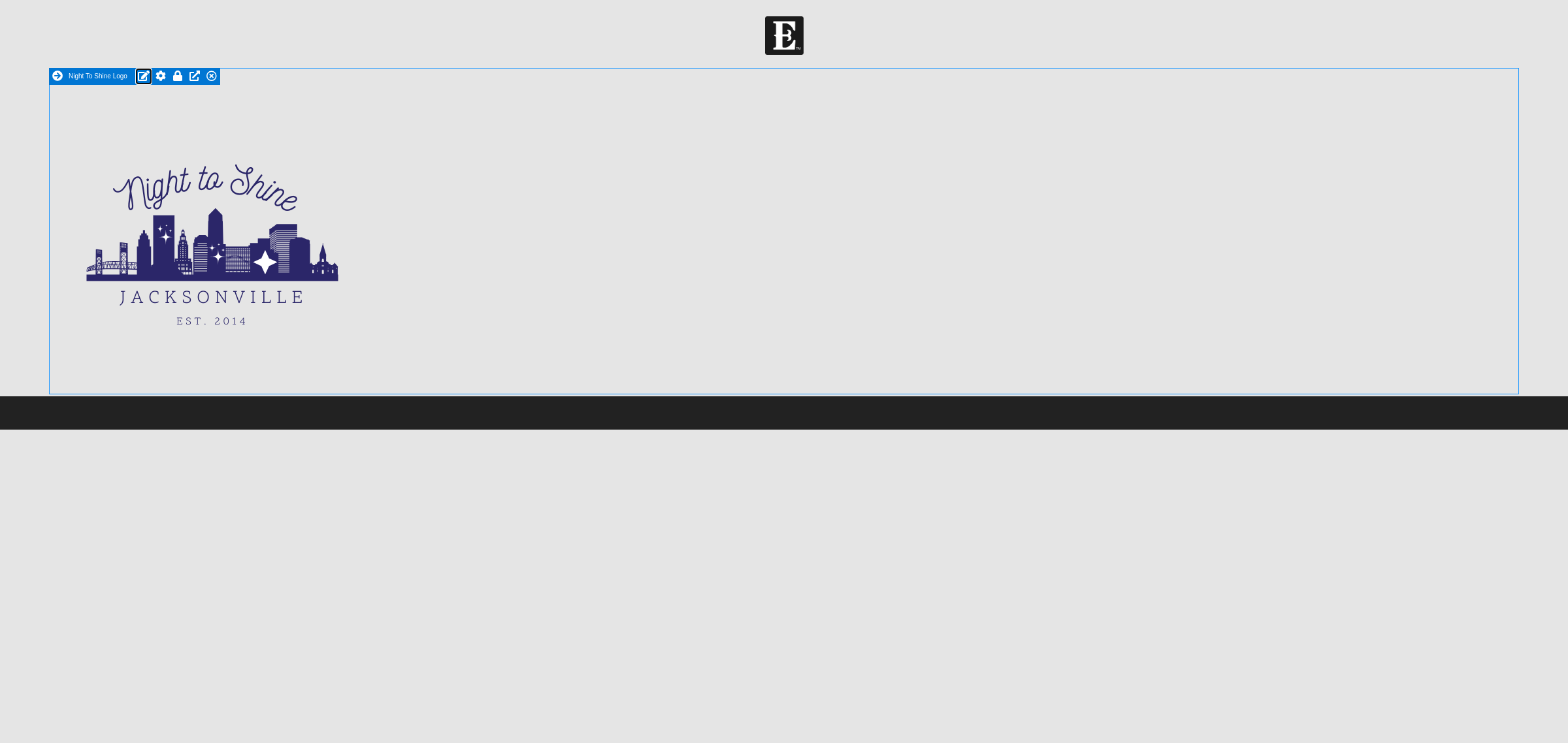
click at [142, 77] on icon at bounding box center [144, 75] width 12 height 10
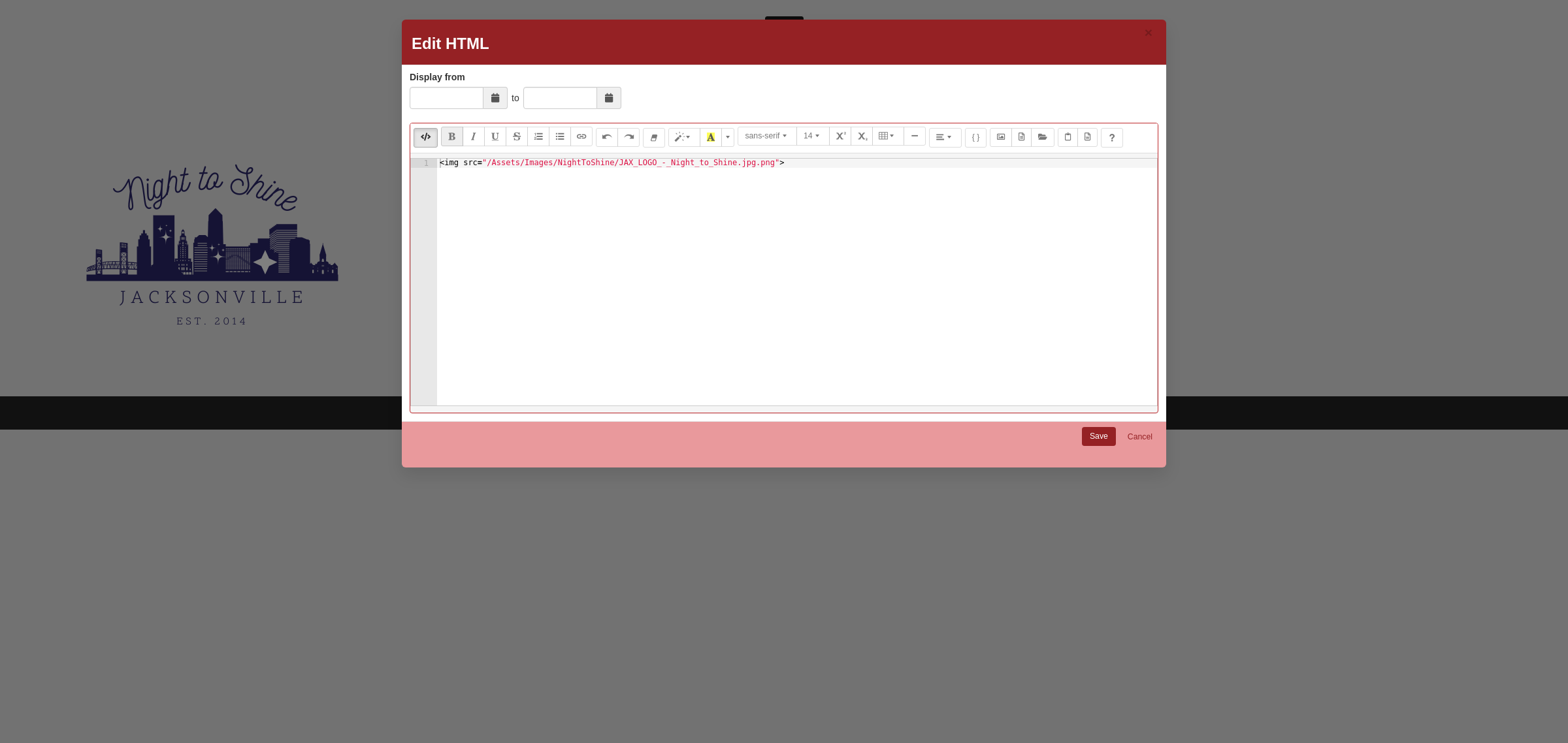
click at [520, 186] on div "< img src = "/Assets/Images/NightToShine/JAX_LOGO_-_Night_to_Shine.jpg.png" >" at bounding box center [797, 291] width 720 height 265
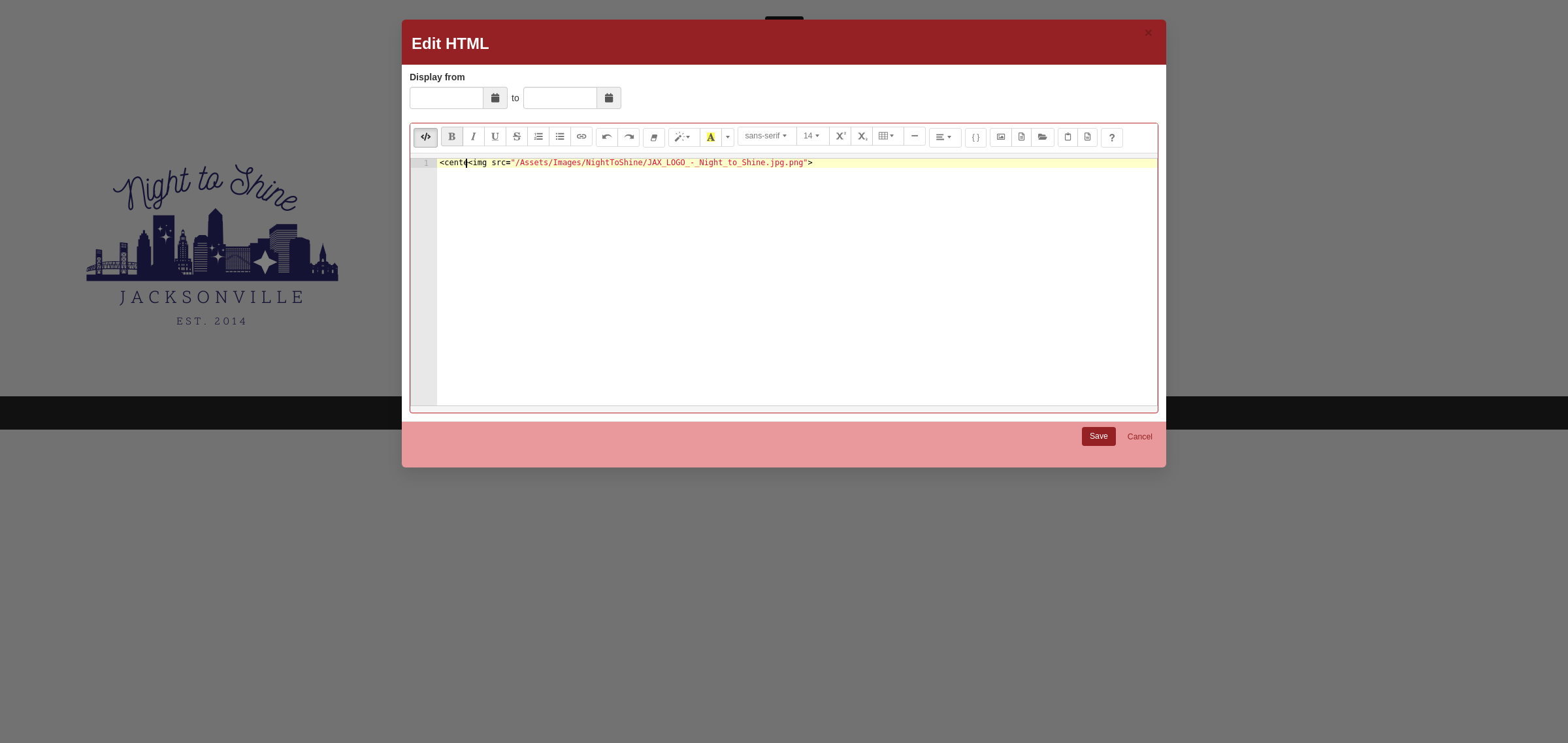
scroll to position [0, 2]
paste textarea "</center>"
type textarea "<center><img src="/Assets/Images/NightToShine/JAX_LOGO_-_Night_to_Shine.jpg.png…"
click at [1104, 435] on link "Save" at bounding box center [1098, 436] width 34 height 19
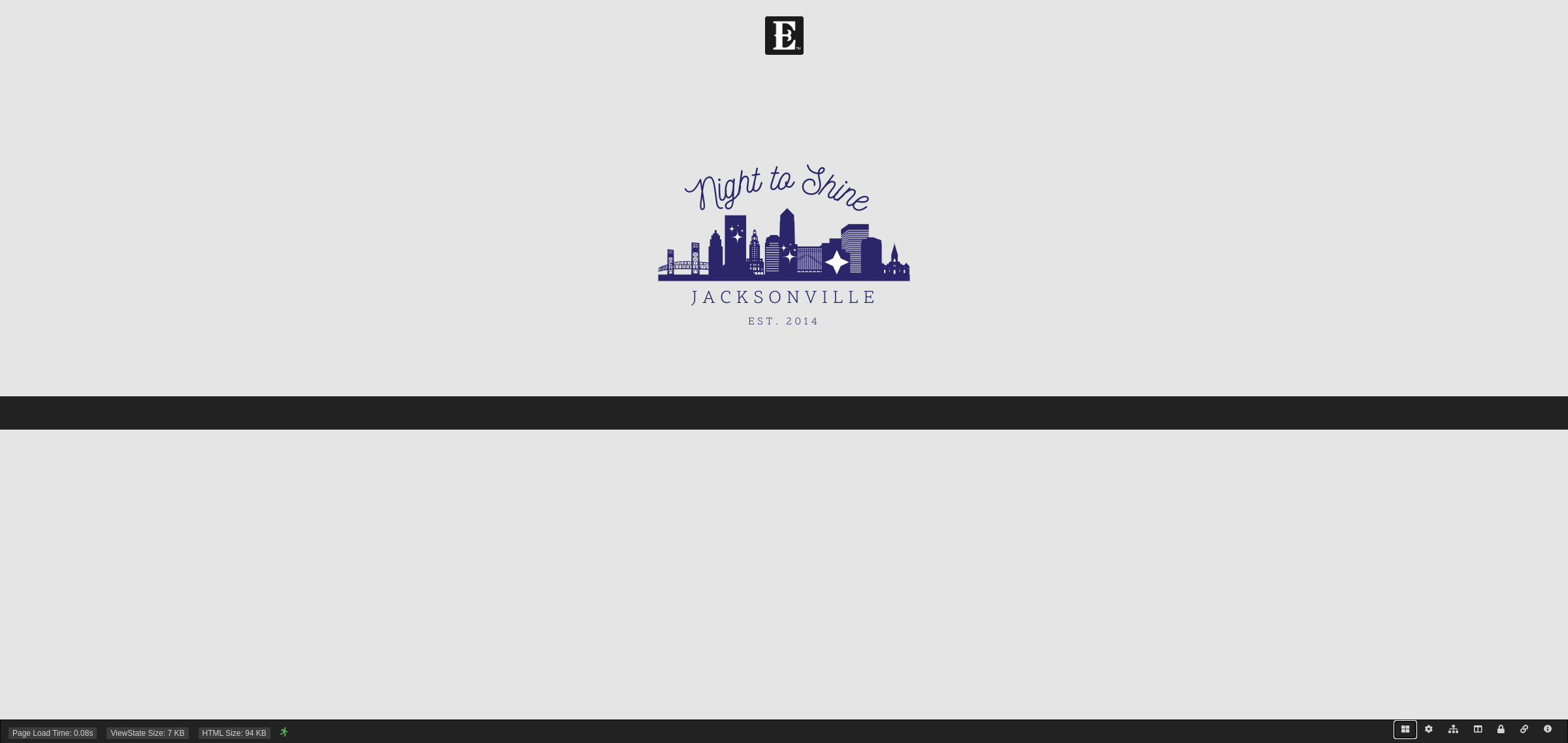
click at [1399, 725] on link at bounding box center [1405, 729] width 24 height 19
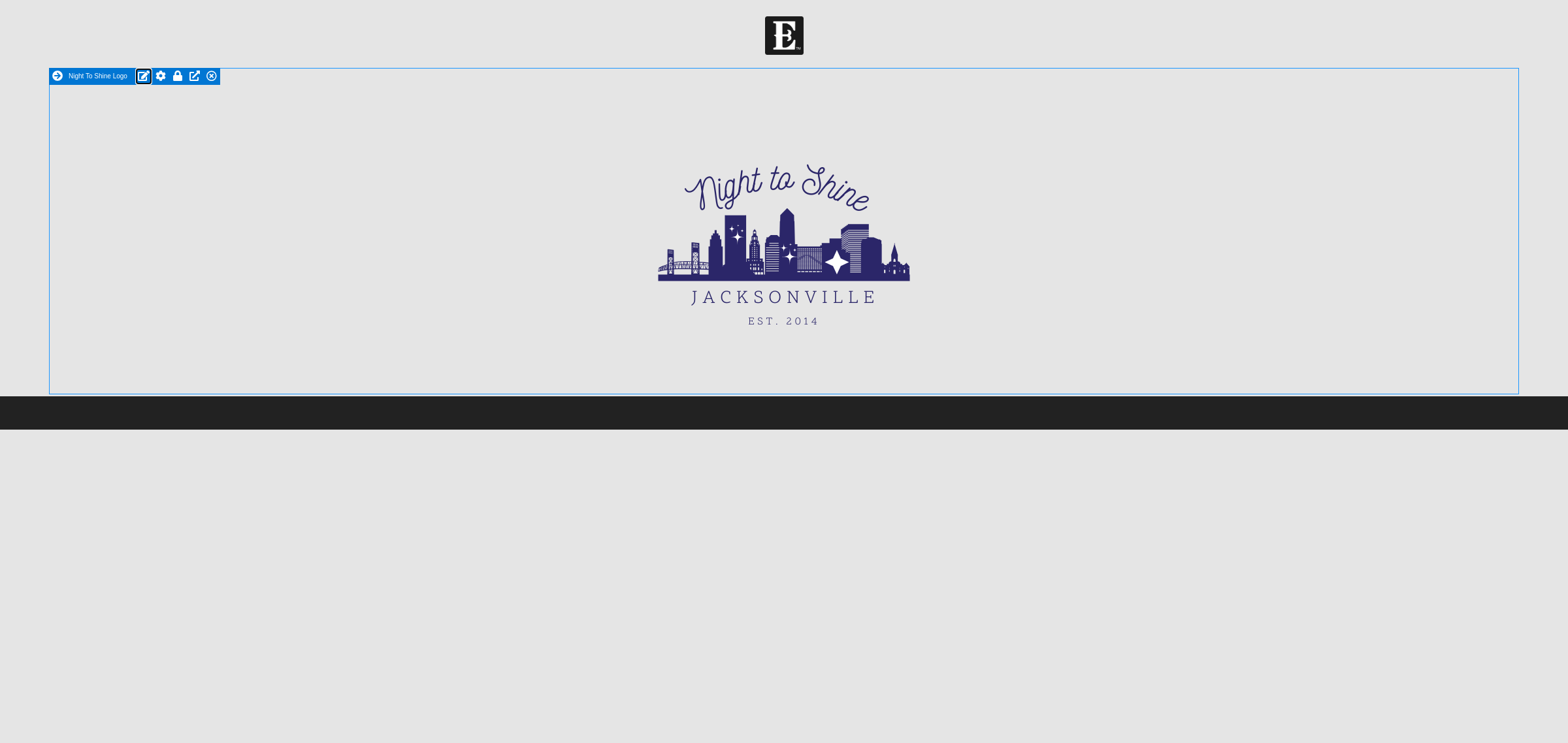
click at [142, 72] on icon at bounding box center [144, 75] width 12 height 10
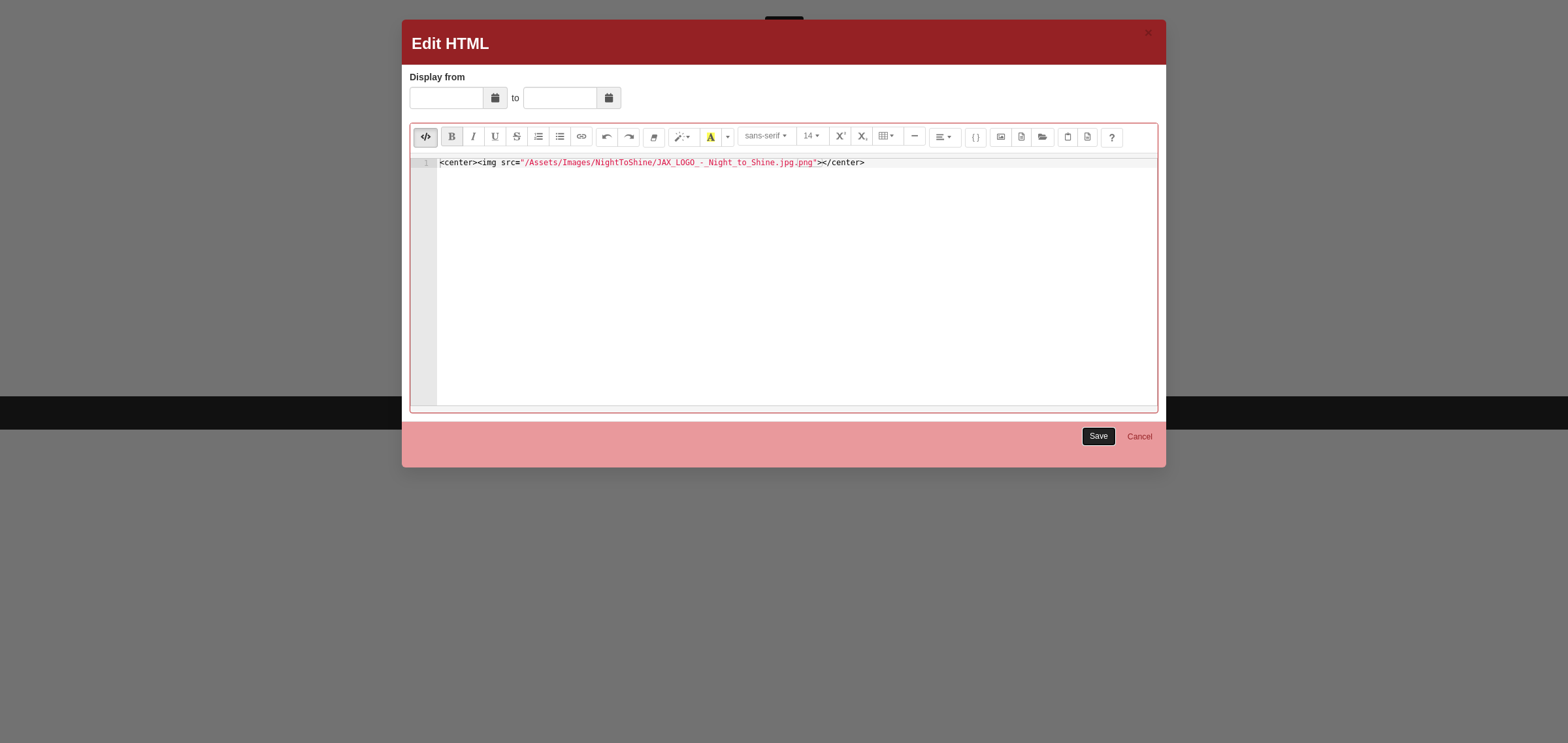
click at [1101, 441] on link "Save" at bounding box center [1098, 436] width 34 height 19
